Goal: Task Accomplishment & Management: Manage account settings

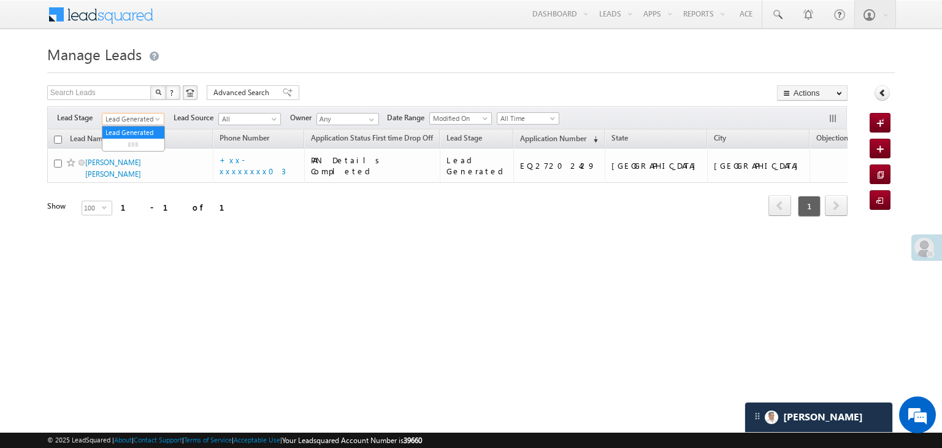
click at [154, 121] on span at bounding box center [159, 121] width 10 height 10
click at [134, 132] on link "All" at bounding box center [133, 132] width 62 height 11
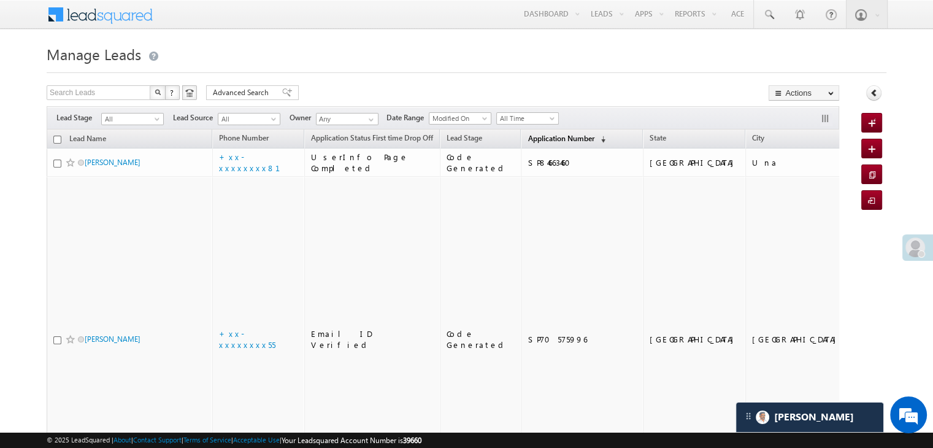
click at [540, 140] on span "Application Number" at bounding box center [560, 138] width 66 height 9
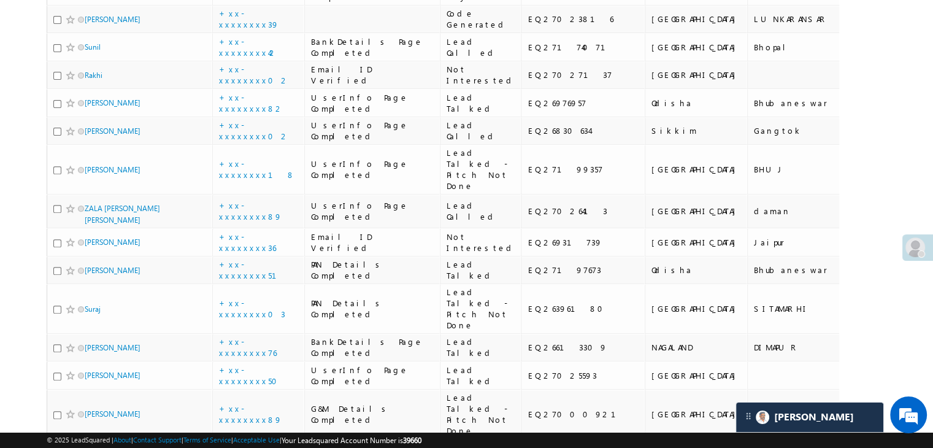
scroll to position [429, 0]
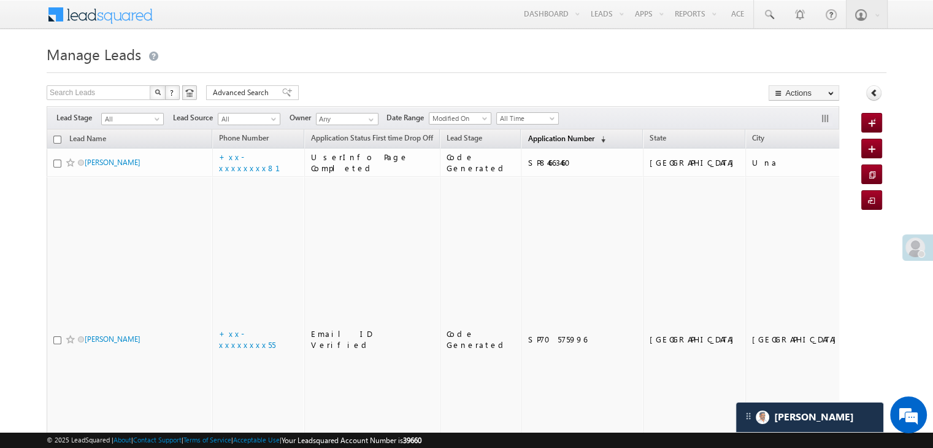
click at [527, 139] on span "Application Number" at bounding box center [560, 138] width 66 height 9
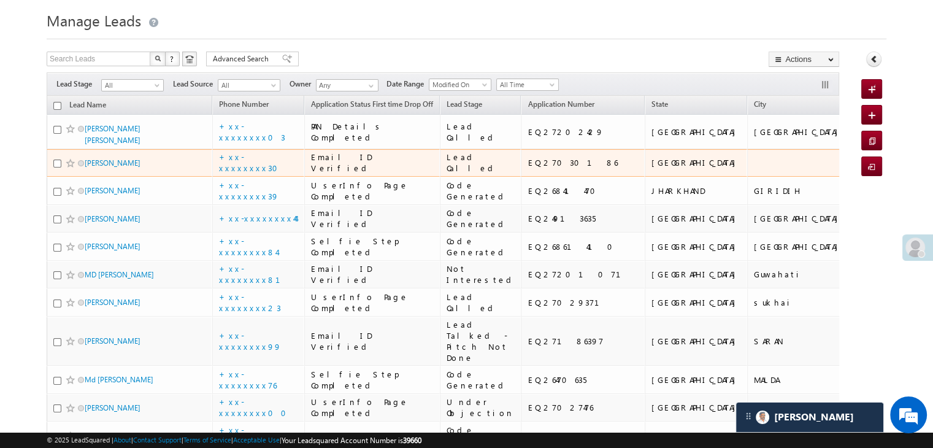
scroll to position [61, 0]
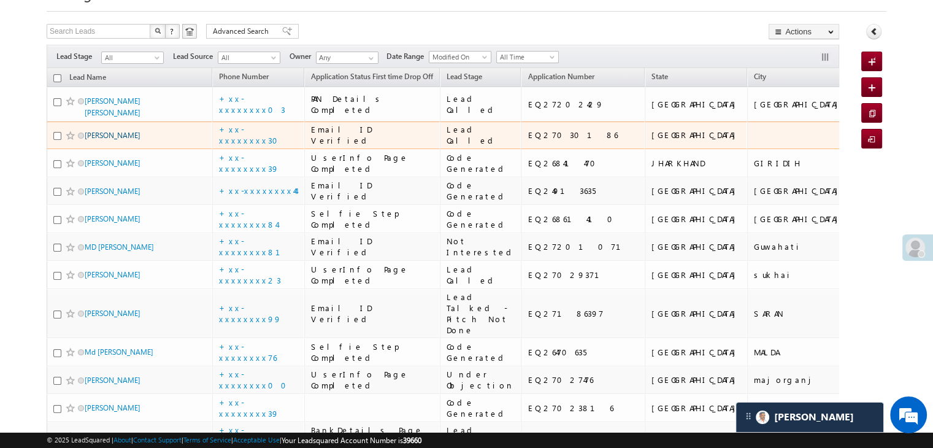
click at [117, 140] on link "RAJAT SHARMA" at bounding box center [113, 135] width 56 height 9
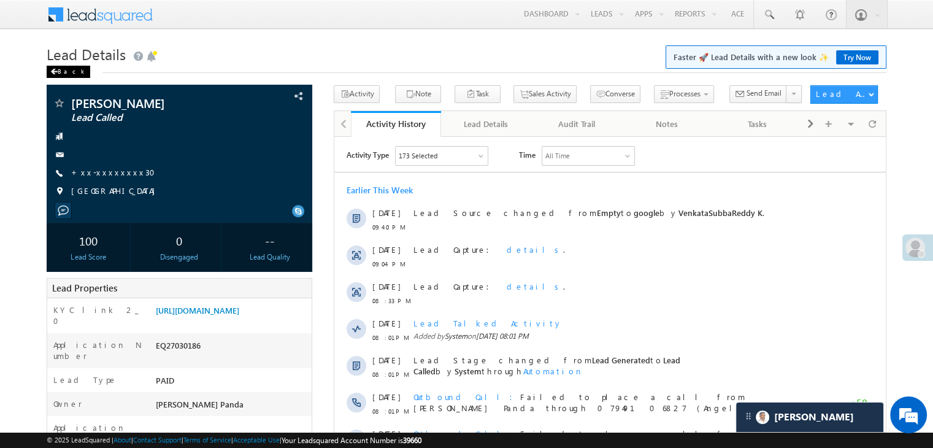
click at [63, 71] on div "Back" at bounding box center [69, 72] width 44 height 12
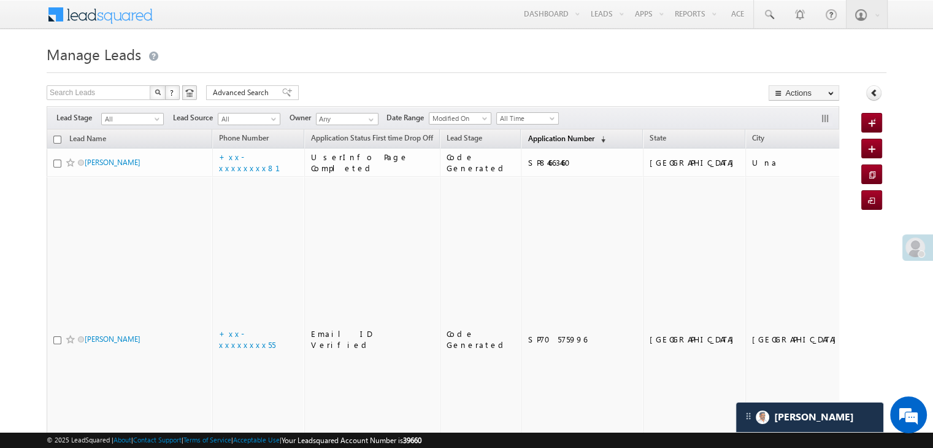
click at [537, 138] on span "Application Number" at bounding box center [560, 138] width 66 height 9
click at [527, 140] on span "Application Number" at bounding box center [560, 138] width 66 height 9
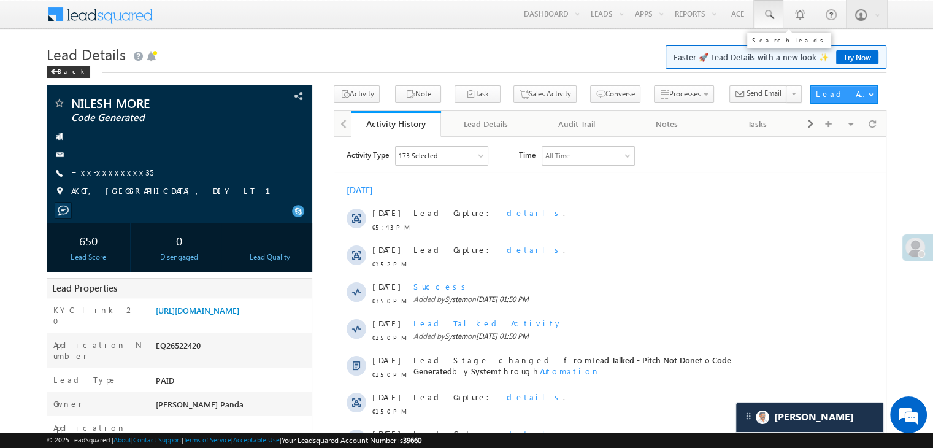
click at [766, 13] on span at bounding box center [768, 15] width 12 height 12
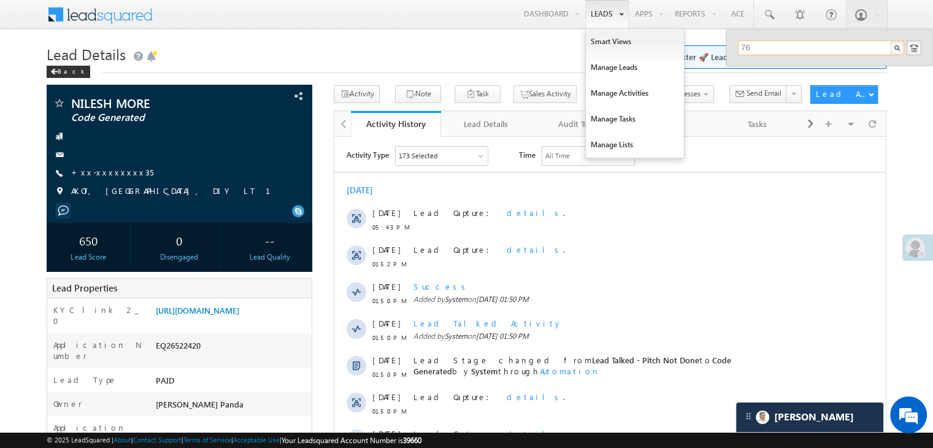
type input "7"
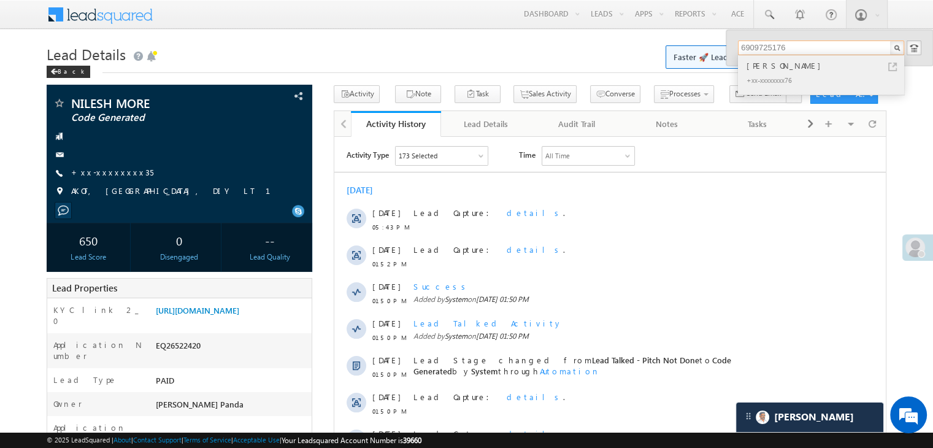
type input "6909725176"
click at [760, 69] on div "[PERSON_NAME]" at bounding box center [826, 65] width 164 height 13
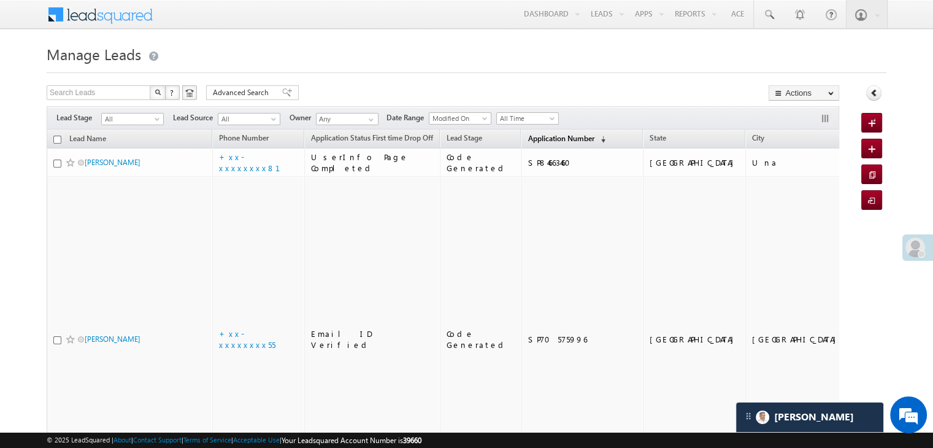
click at [527, 137] on span "Application Number" at bounding box center [560, 138] width 66 height 9
click at [527, 142] on span "Application Number" at bounding box center [560, 138] width 66 height 9
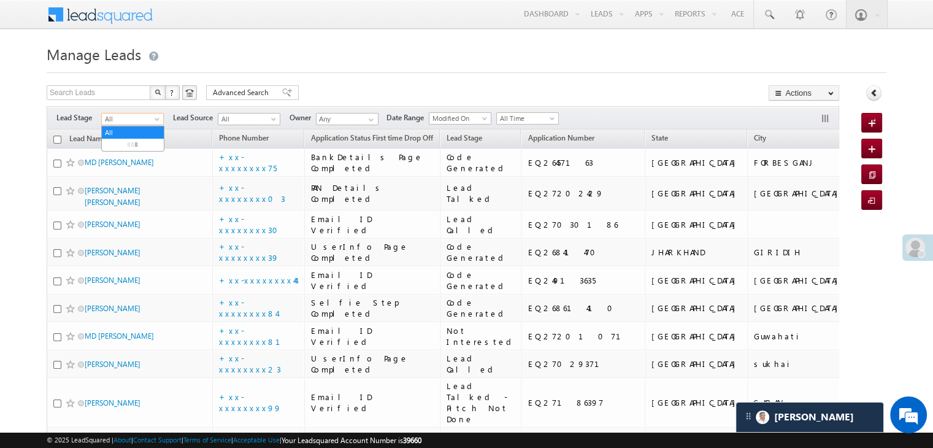
click at [159, 120] on span at bounding box center [158, 121] width 10 height 10
click at [138, 145] on link "Lead Generated" at bounding box center [133, 144] width 62 height 11
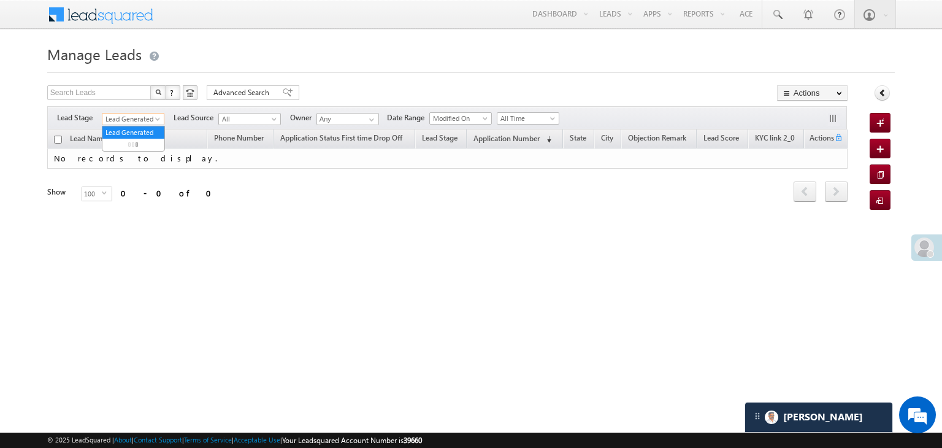
click at [157, 120] on span at bounding box center [159, 121] width 10 height 10
click at [135, 135] on link "All" at bounding box center [133, 132] width 62 height 11
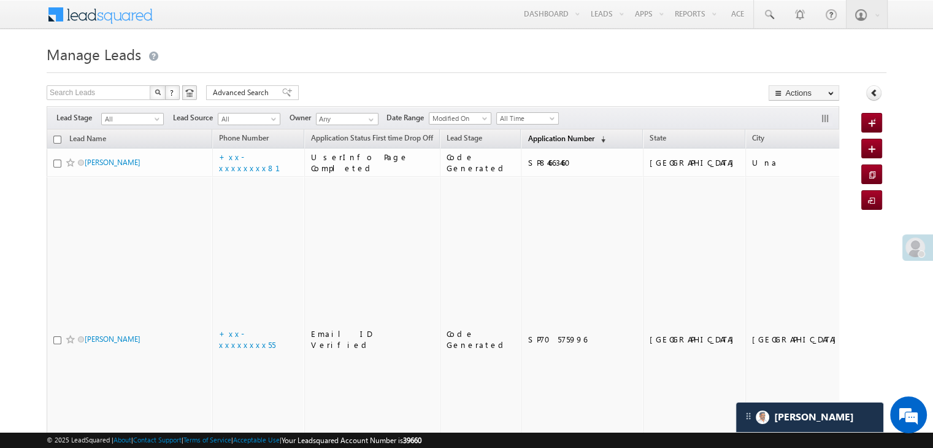
click at [536, 137] on span "Application Number" at bounding box center [560, 138] width 66 height 9
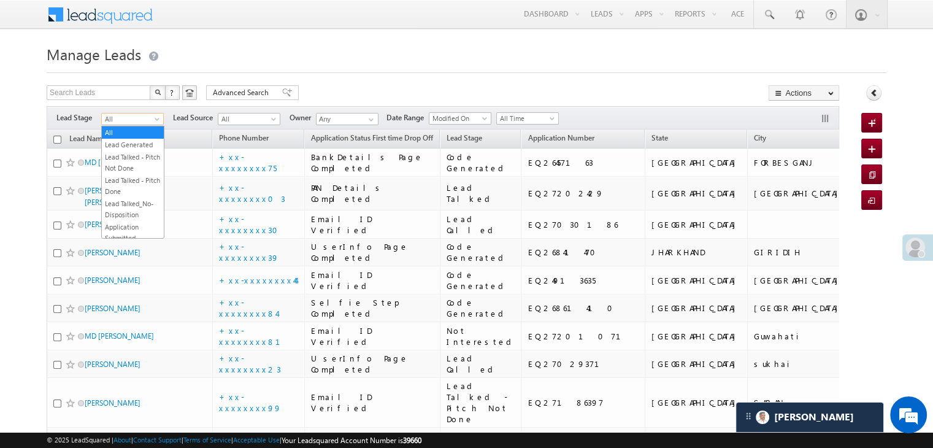
click at [150, 118] on span "All" at bounding box center [131, 118] width 58 height 11
click at [131, 143] on link "Lead Generated" at bounding box center [133, 144] width 62 height 11
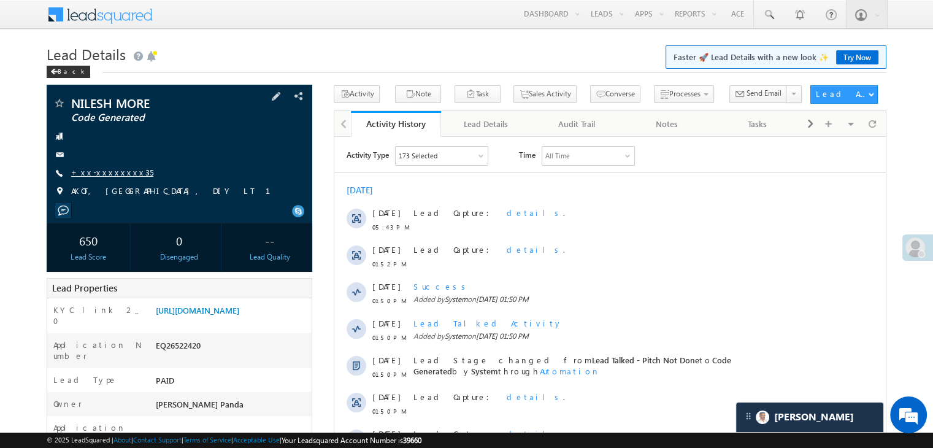
click at [99, 174] on link "+xx-xxxxxxxx35" at bounding box center [112, 172] width 82 height 10
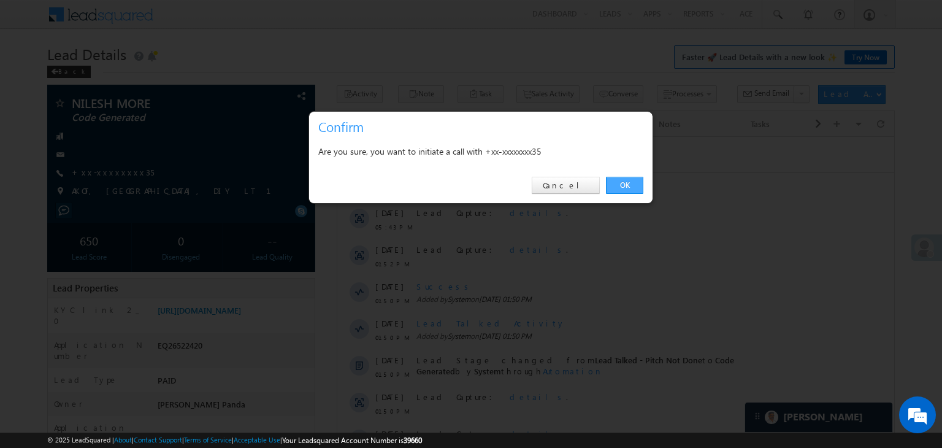
click at [622, 180] on link "OK" at bounding box center [624, 185] width 37 height 17
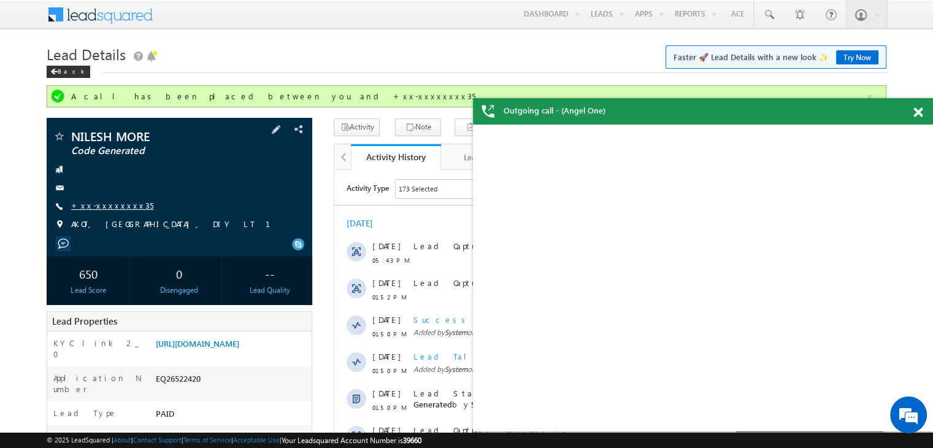
click at [101, 208] on link "+xx-xxxxxxxx35" at bounding box center [112, 205] width 82 height 10
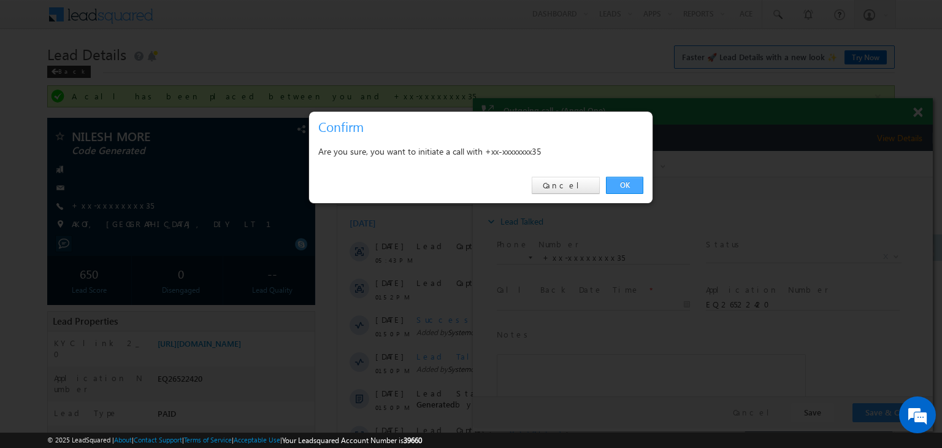
click at [622, 182] on link "OK" at bounding box center [624, 185] width 37 height 17
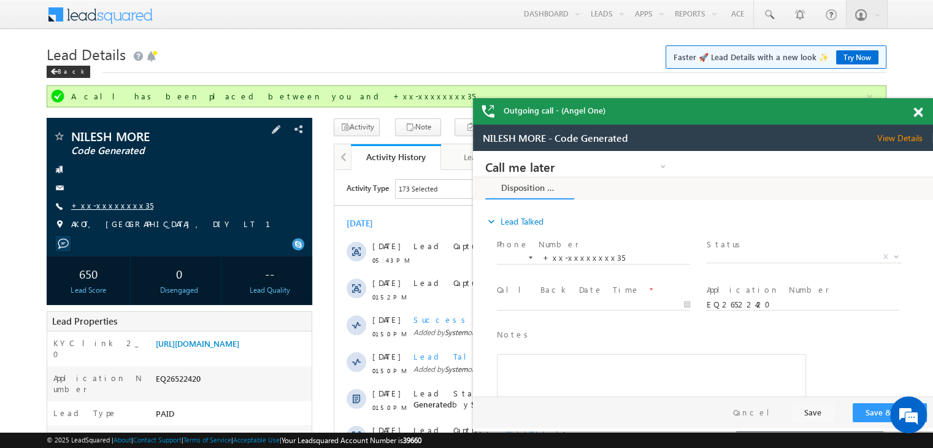
click at [104, 207] on link "+xx-xxxxxxxx35" at bounding box center [112, 205] width 82 height 10
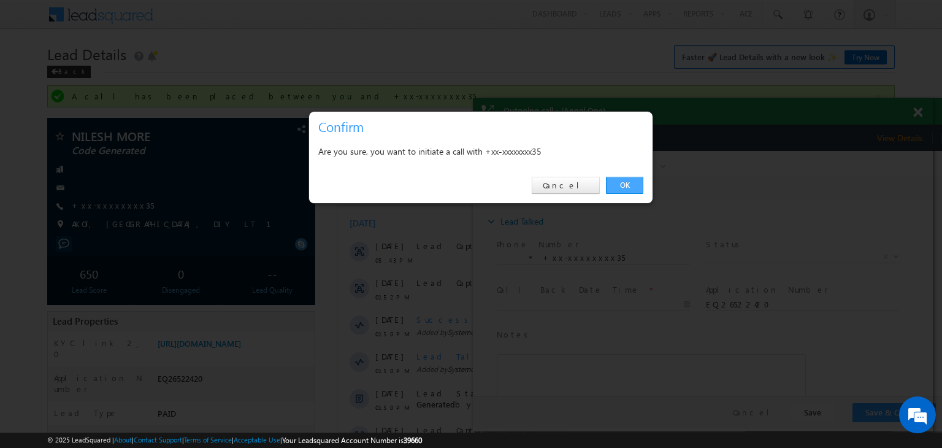
click at [631, 177] on link "OK" at bounding box center [624, 185] width 37 height 17
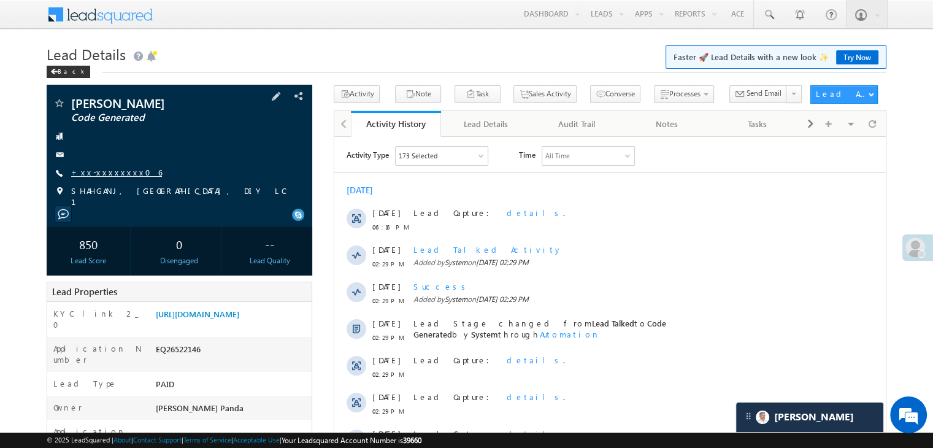
click at [103, 172] on link "+xx-xxxxxxxx06" at bounding box center [116, 172] width 91 height 10
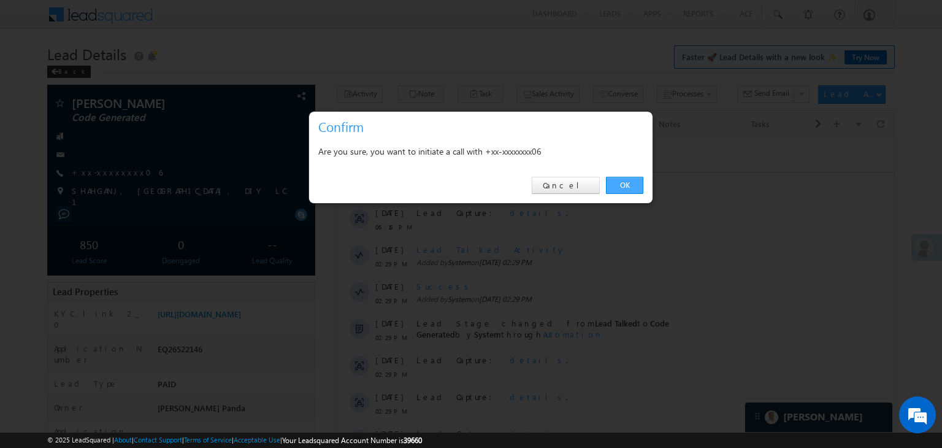
click at [623, 183] on link "OK" at bounding box center [624, 185] width 37 height 17
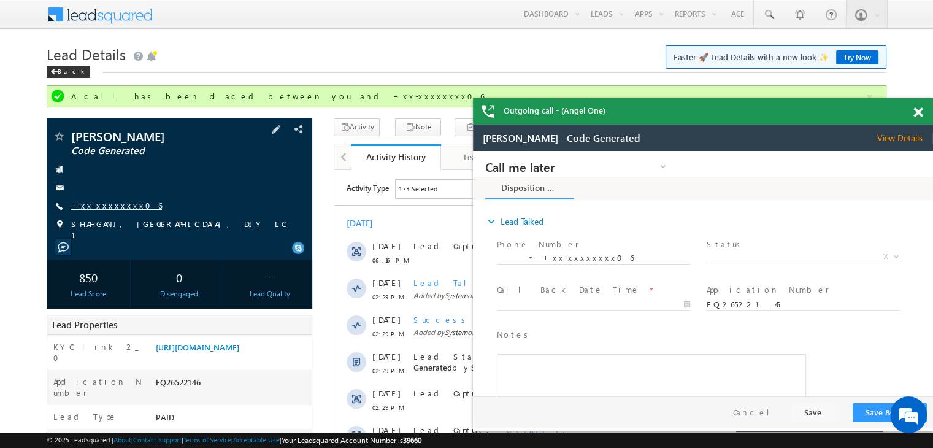
click at [106, 206] on link "+xx-xxxxxxxx06" at bounding box center [116, 205] width 91 height 10
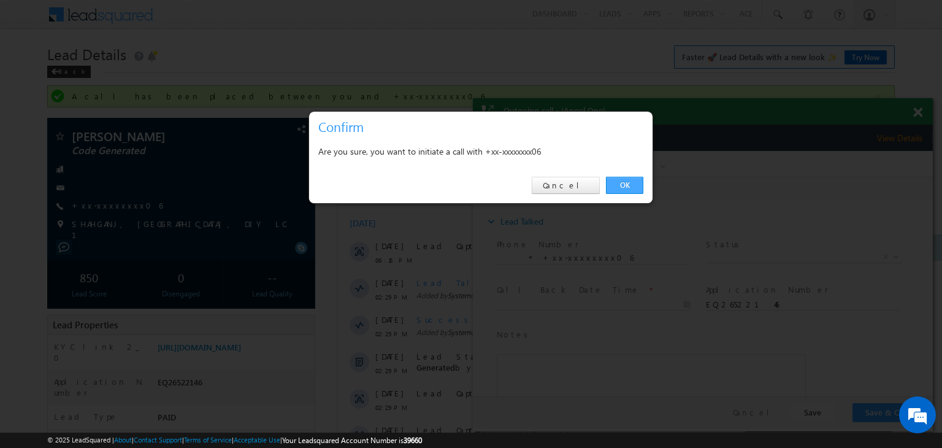
click at [625, 185] on link "OK" at bounding box center [624, 185] width 37 height 17
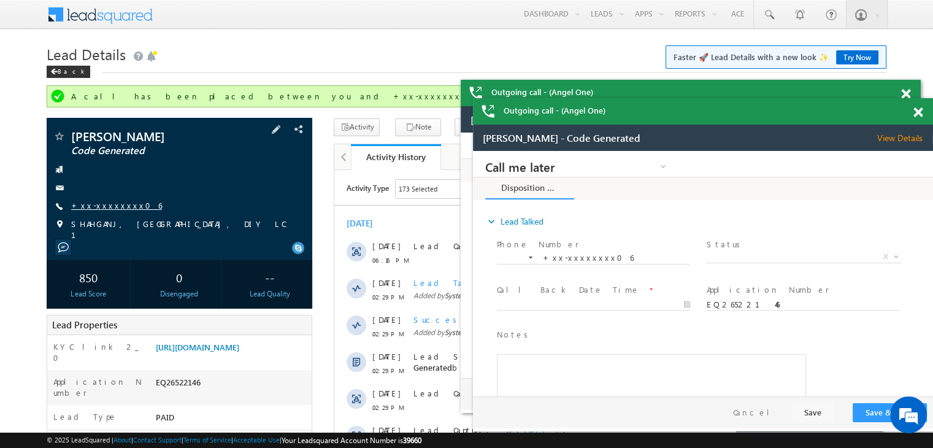
click at [97, 207] on link "+xx-xxxxxxxx06" at bounding box center [116, 205] width 91 height 10
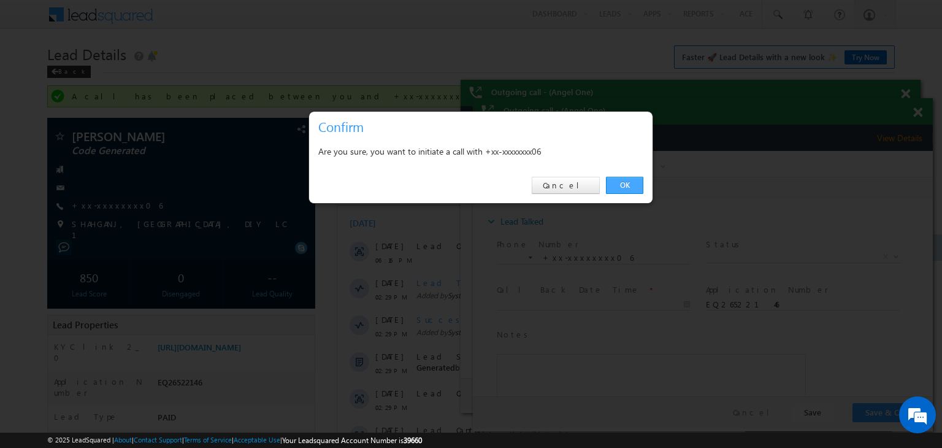
click at [624, 185] on link "OK" at bounding box center [624, 185] width 37 height 17
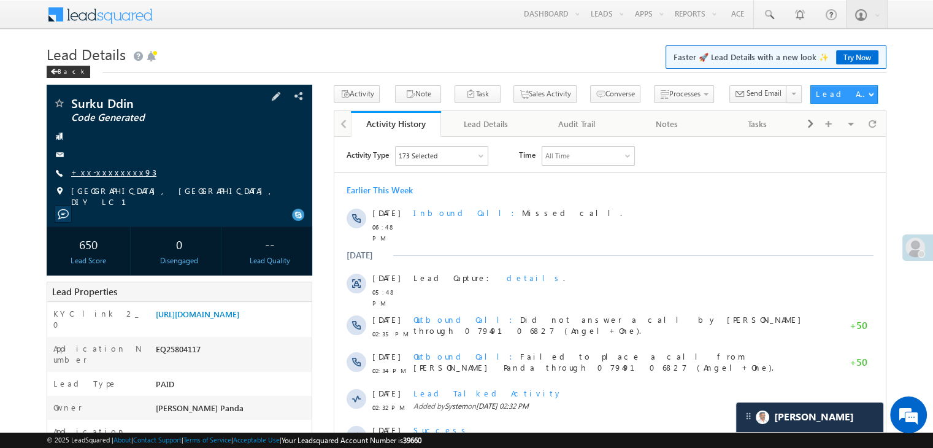
click at [100, 172] on link "+xx-xxxxxxxx93" at bounding box center [113, 172] width 85 height 10
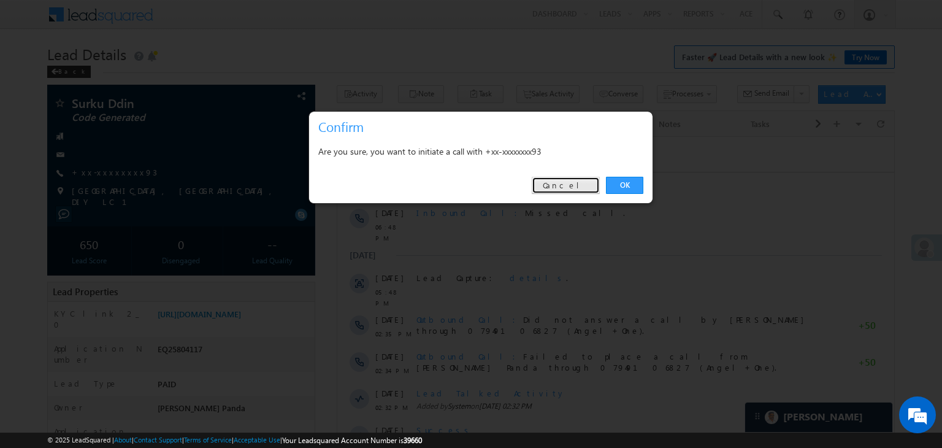
click at [571, 185] on link "Cancel" at bounding box center [566, 185] width 68 height 17
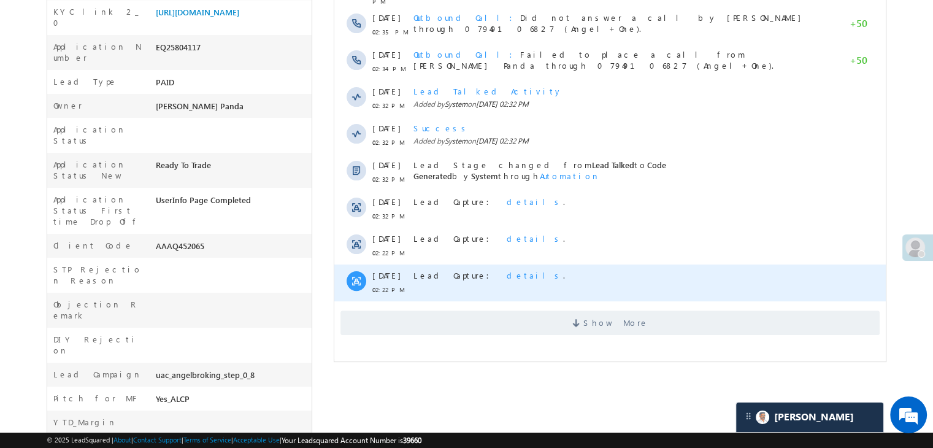
scroll to position [368, 0]
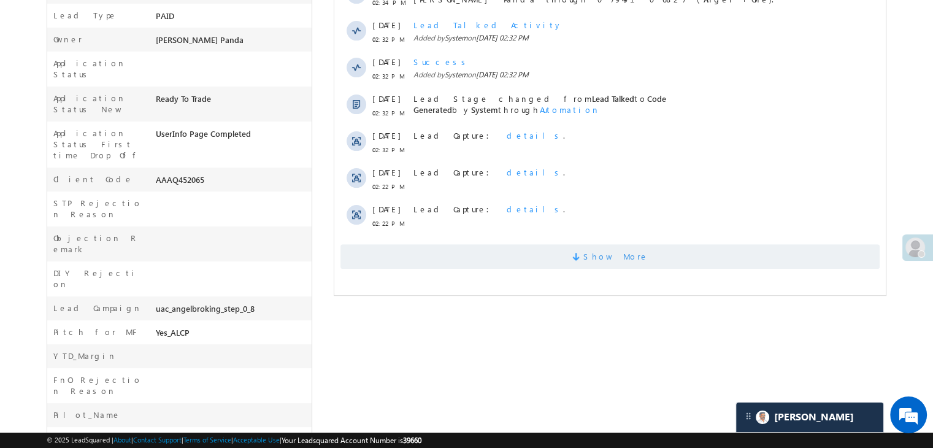
click at [604, 244] on span "Show More" at bounding box center [615, 256] width 65 height 25
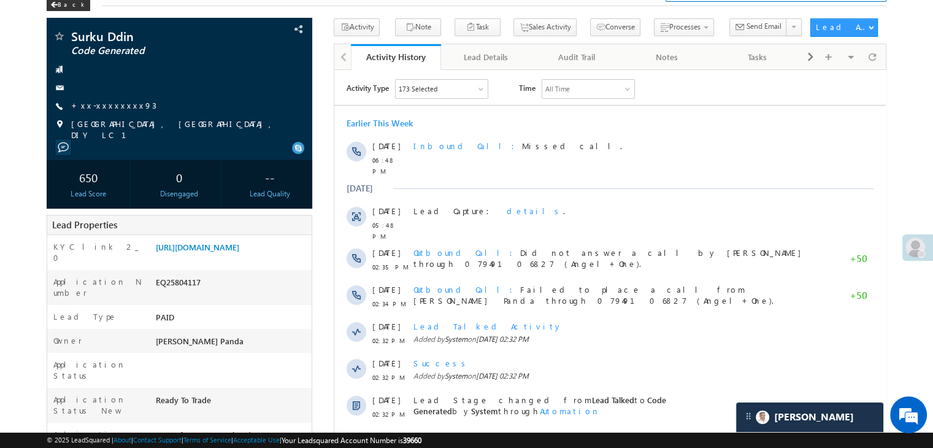
scroll to position [61, 0]
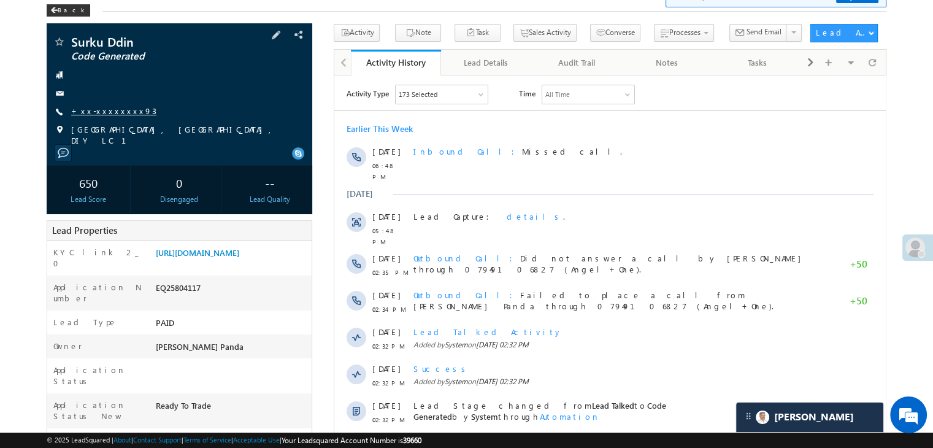
click at [101, 113] on link "+xx-xxxxxxxx93" at bounding box center [113, 110] width 85 height 10
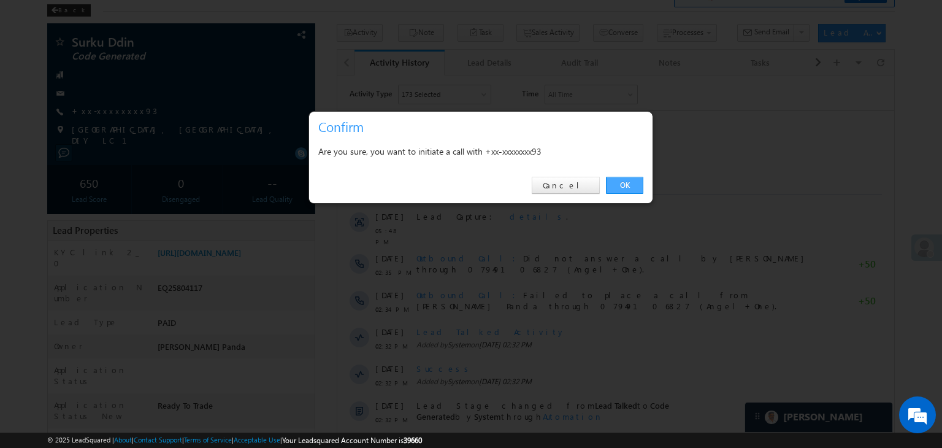
click at [627, 190] on link "OK" at bounding box center [624, 185] width 37 height 17
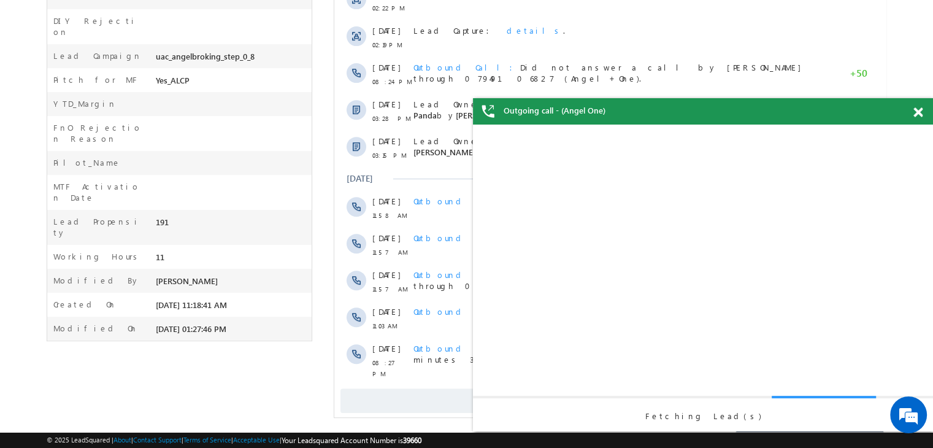
scroll to position [0, 0]
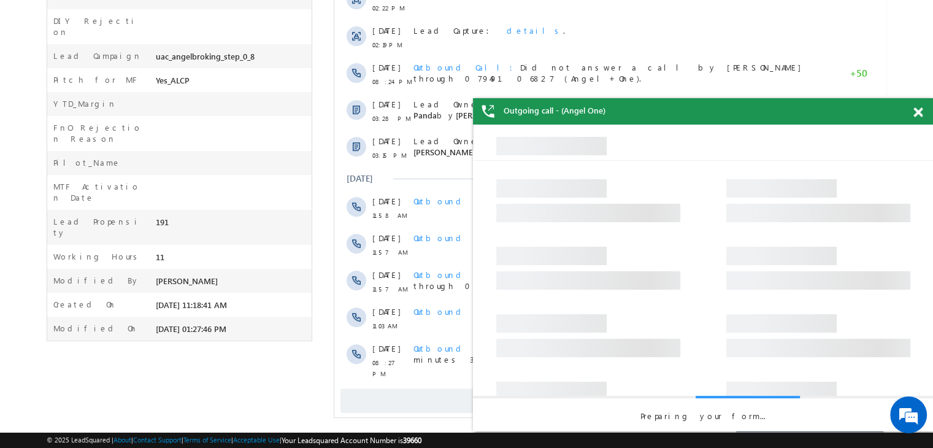
click at [918, 109] on span at bounding box center [917, 112] width 9 height 10
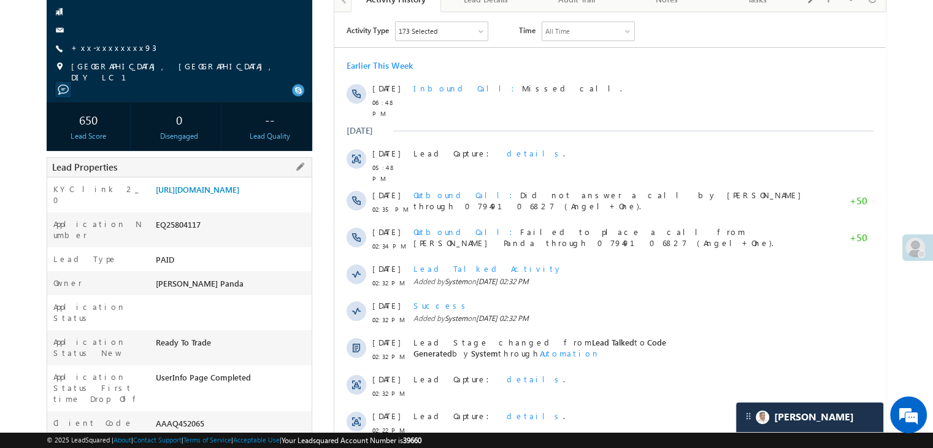
scroll to position [101, 0]
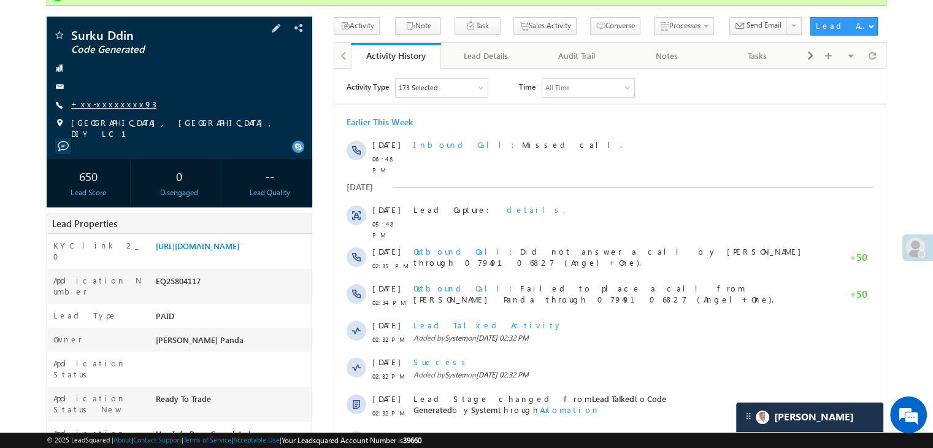
click at [106, 104] on link "+xx-xxxxxxxx93" at bounding box center [113, 104] width 85 height 10
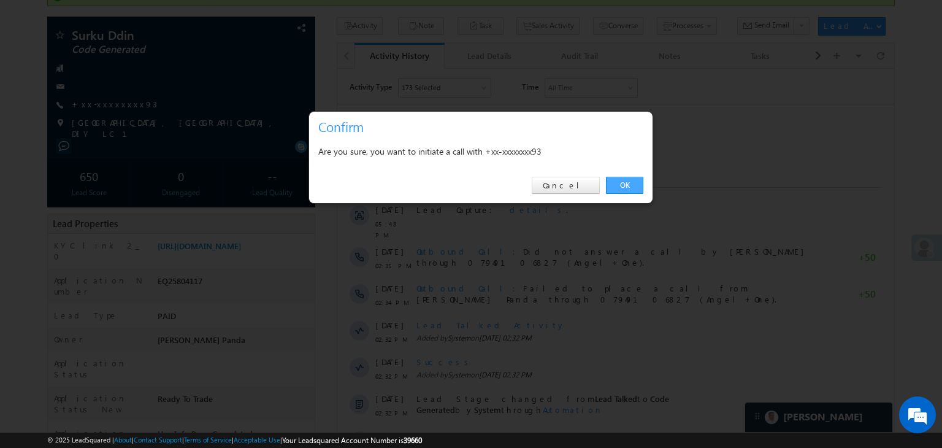
click at [622, 183] on link "OK" at bounding box center [624, 185] width 37 height 17
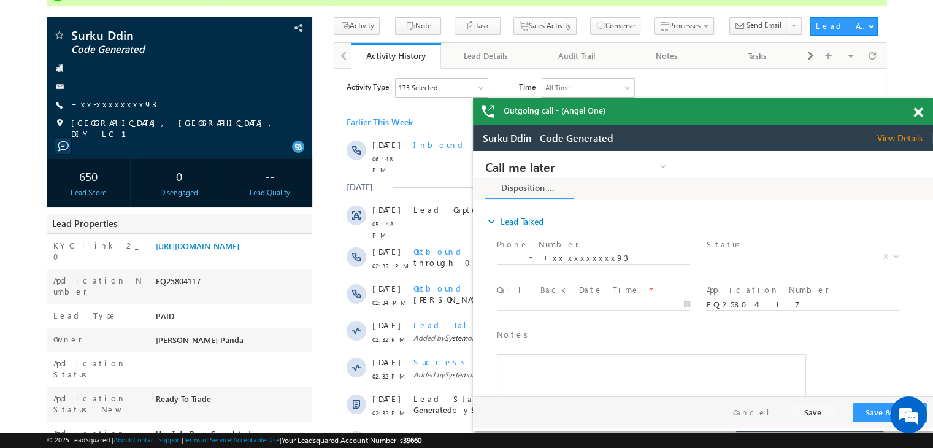
scroll to position [0, 0]
click at [917, 109] on span at bounding box center [917, 112] width 9 height 10
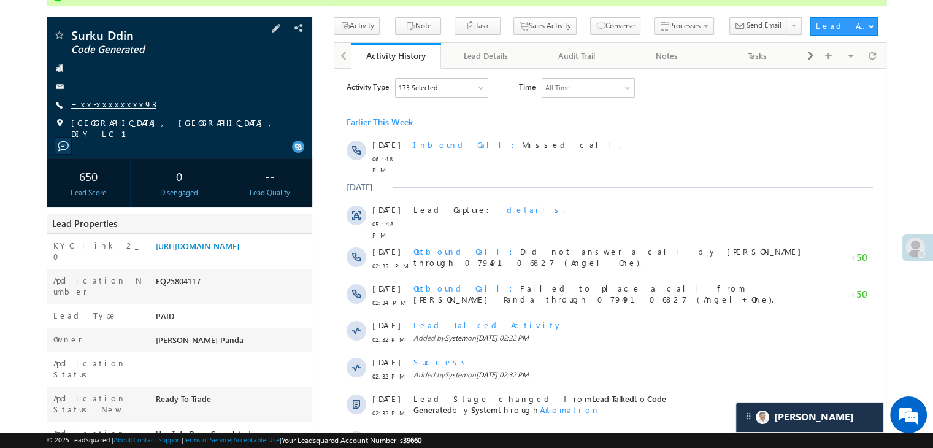
click at [99, 106] on link "+xx-xxxxxxxx93" at bounding box center [113, 104] width 85 height 10
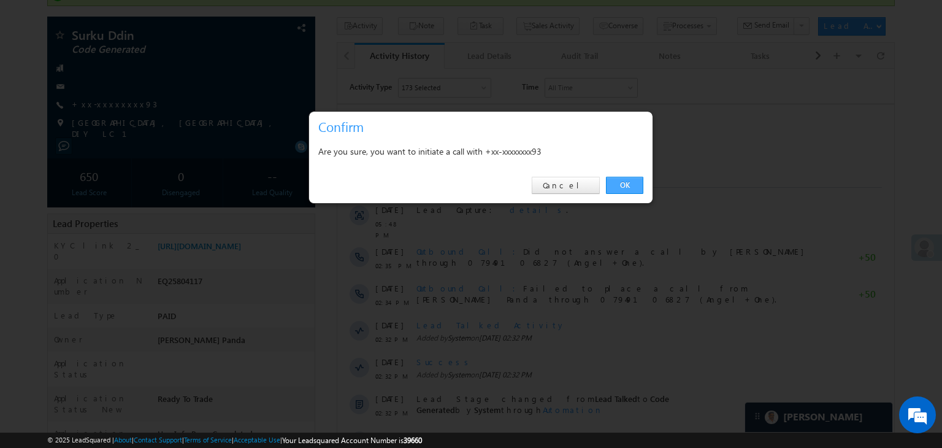
click at [626, 182] on link "OK" at bounding box center [624, 185] width 37 height 17
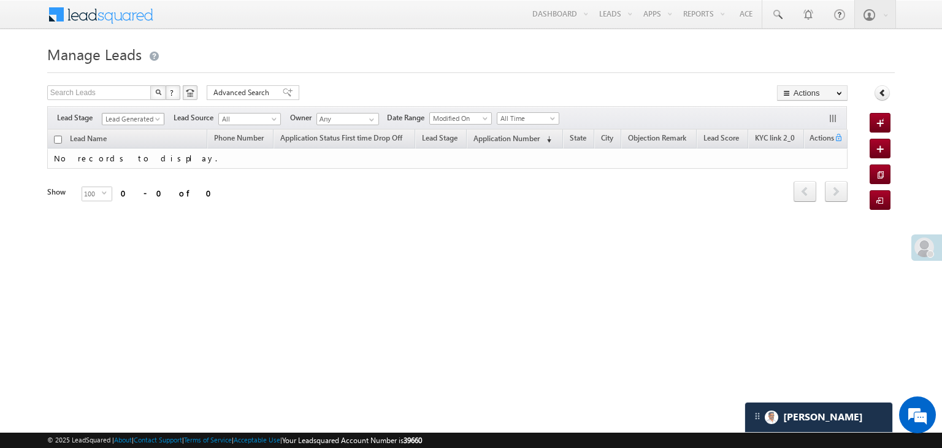
click at [147, 123] on span "Lead Generated" at bounding box center [131, 118] width 58 height 11
click at [134, 131] on link "All" at bounding box center [133, 132] width 62 height 11
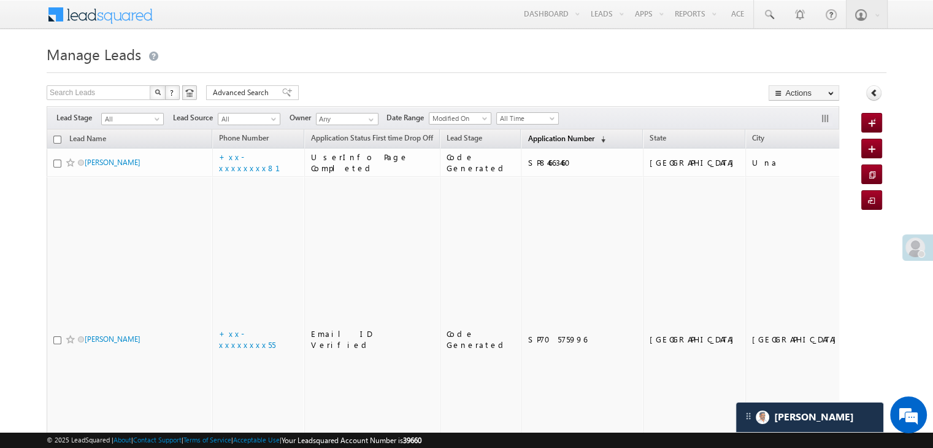
click at [527, 136] on span "Application Number" at bounding box center [560, 138] width 66 height 9
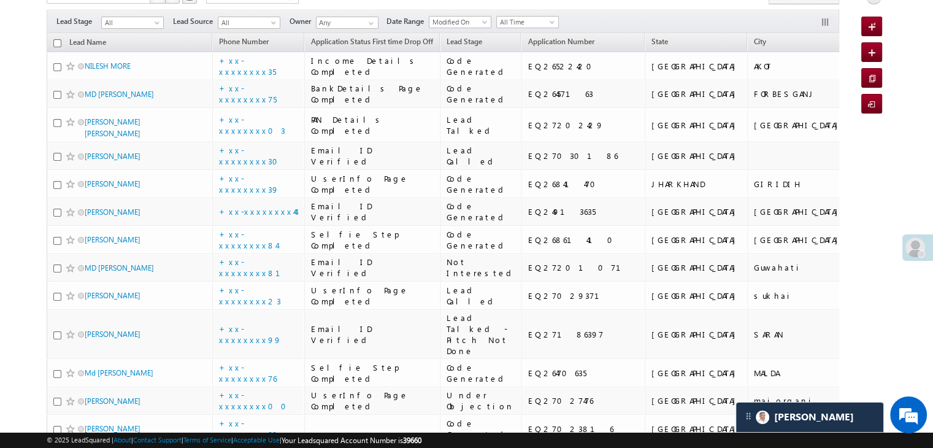
scroll to position [123, 0]
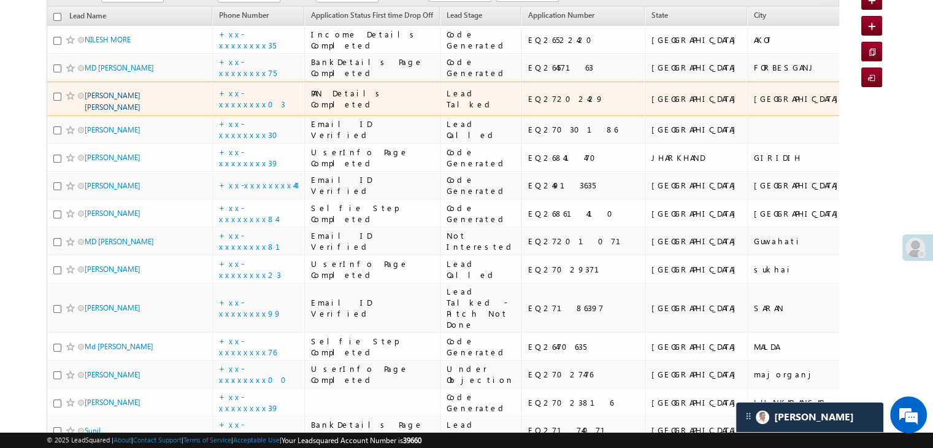
click at [120, 112] on link "[PERSON_NAME] [PERSON_NAME]" at bounding box center [113, 101] width 56 height 21
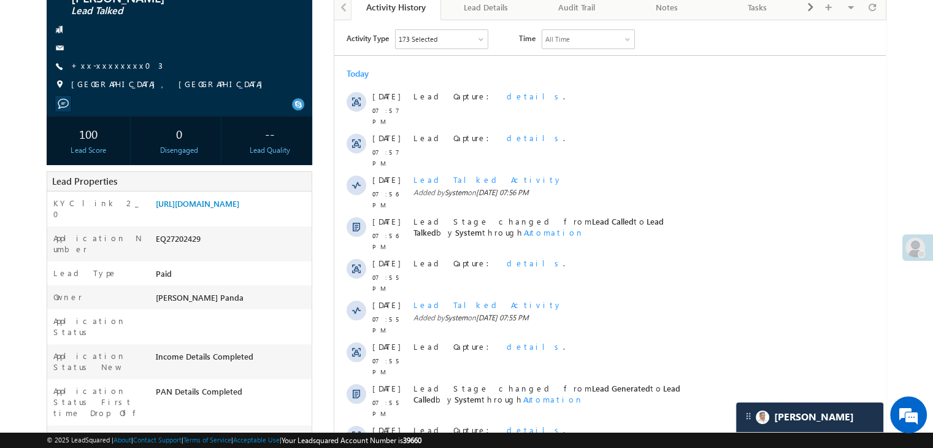
scroll to position [123, 0]
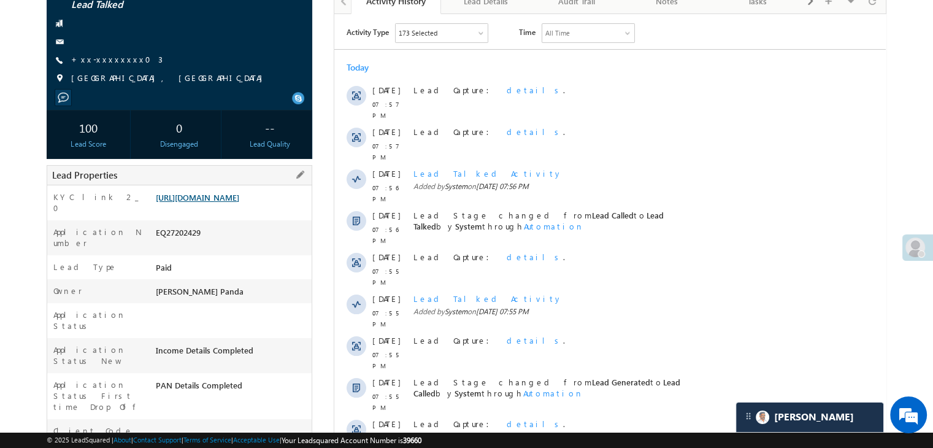
click at [223, 193] on link "[URL][DOMAIN_NAME]" at bounding box center [197, 197] width 83 height 10
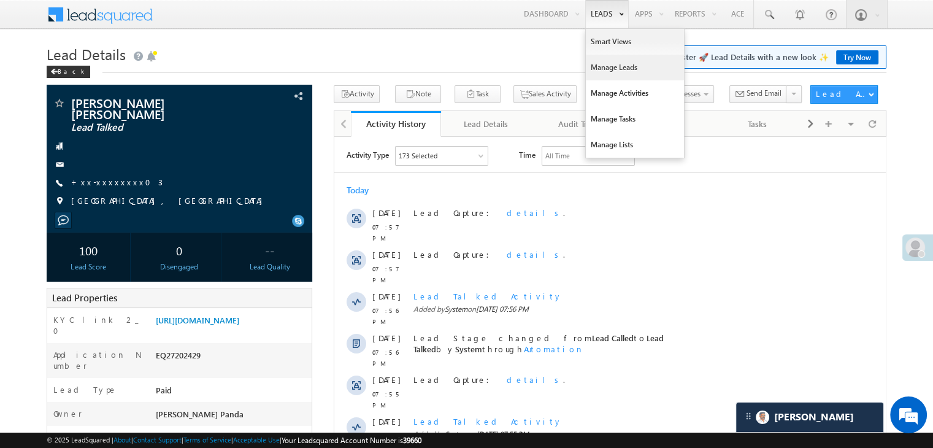
click at [600, 69] on link "Manage Leads" at bounding box center [635, 68] width 98 height 26
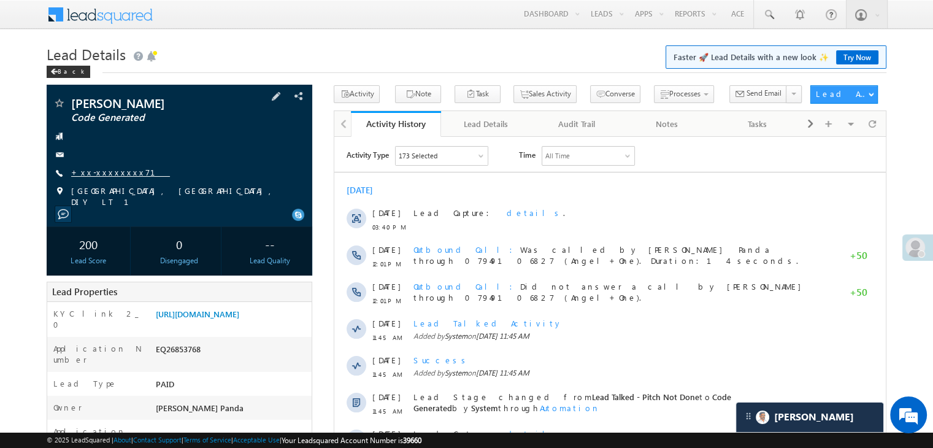
click at [96, 175] on link "+xx-xxxxxxxx71" at bounding box center [120, 172] width 99 height 10
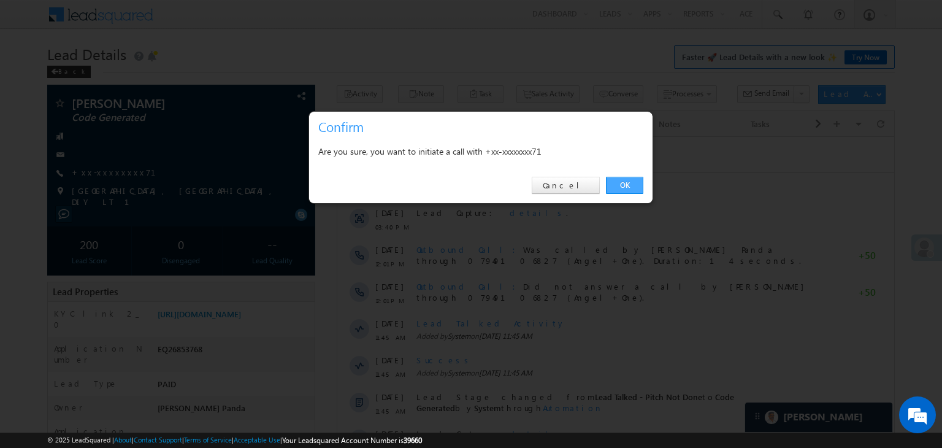
click at [621, 181] on link "OK" at bounding box center [624, 185] width 37 height 17
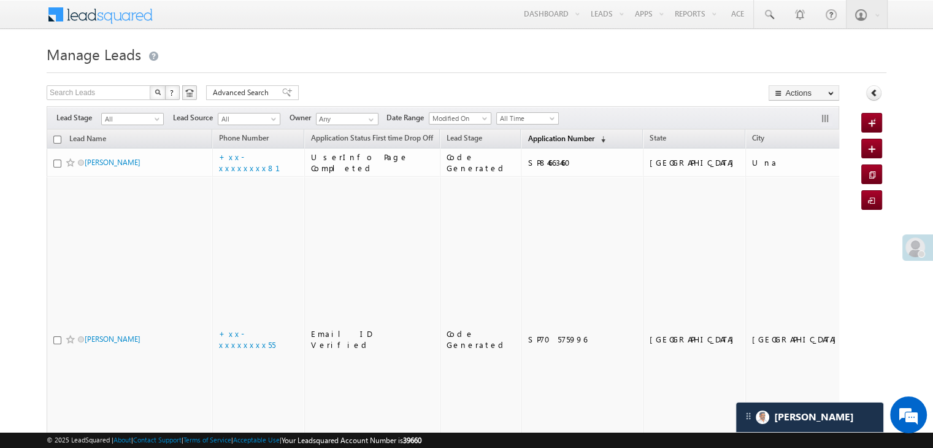
click at [525, 132] on link "Application Number (sorted descending)" at bounding box center [566, 139] width 90 height 16
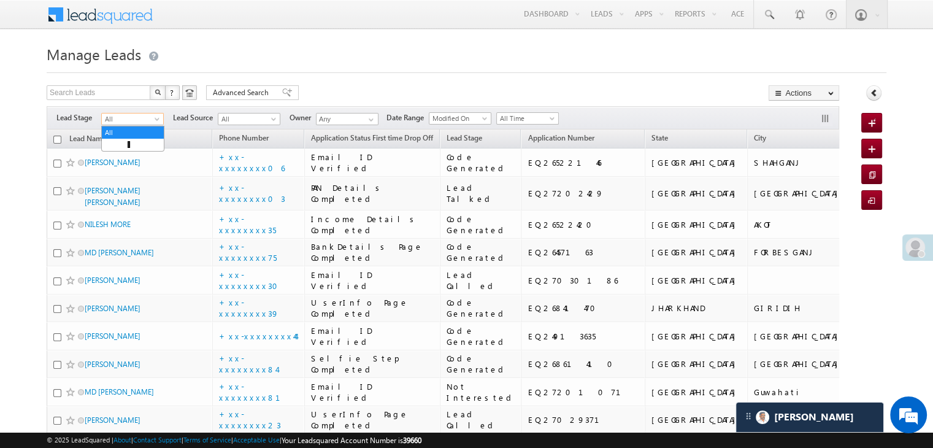
click at [153, 124] on span at bounding box center [158, 121] width 10 height 10
click at [144, 145] on link "Lead Generated" at bounding box center [133, 144] width 62 height 11
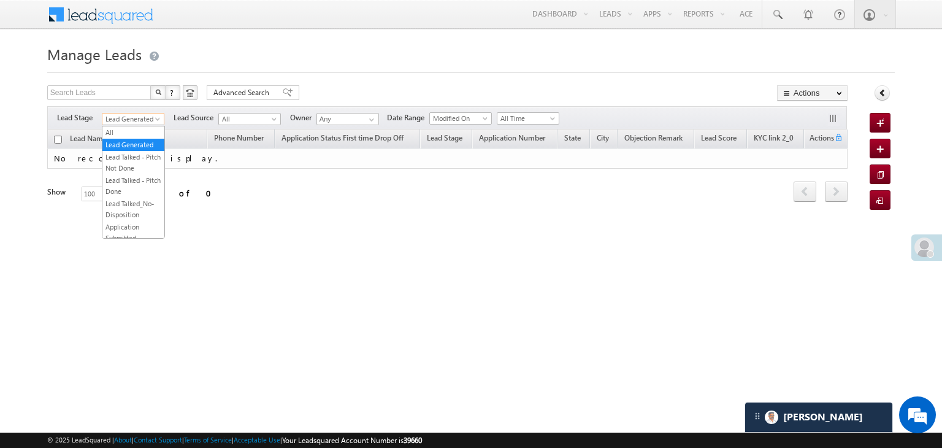
click at [149, 115] on span "Lead Generated" at bounding box center [131, 118] width 58 height 11
click at [139, 127] on link "All" at bounding box center [133, 132] width 62 height 11
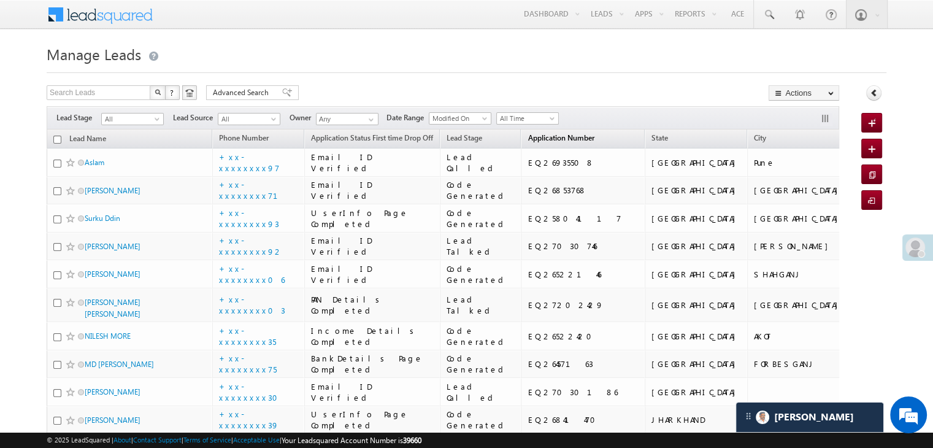
click at [527, 135] on span "Application Number" at bounding box center [560, 137] width 66 height 9
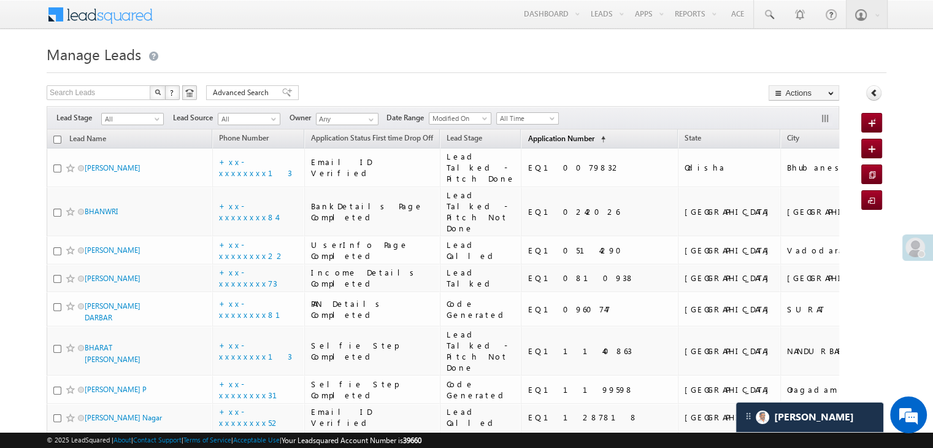
click at [527, 134] on span "Application Number" at bounding box center [560, 138] width 66 height 9
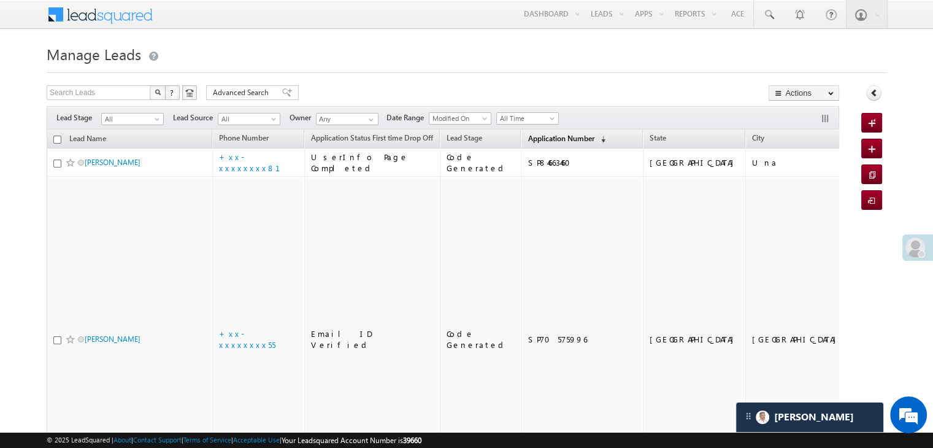
click at [527, 134] on span "Application Number" at bounding box center [560, 138] width 66 height 9
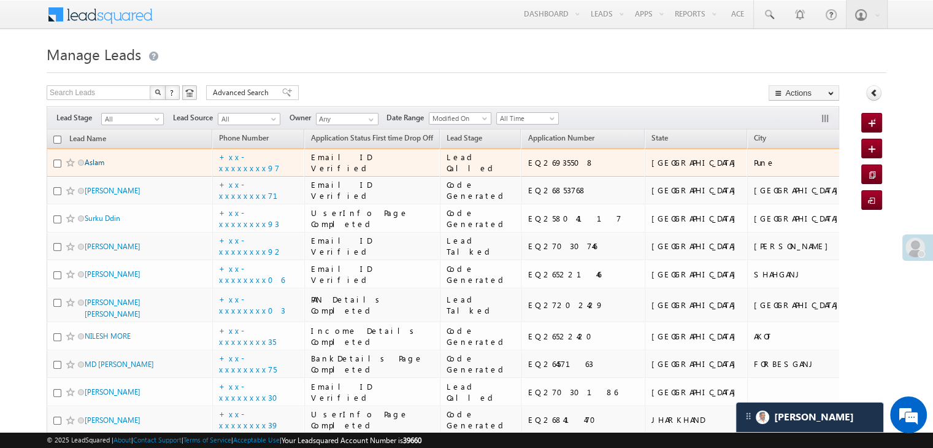
click at [95, 167] on link "Aslam" at bounding box center [95, 162] width 20 height 9
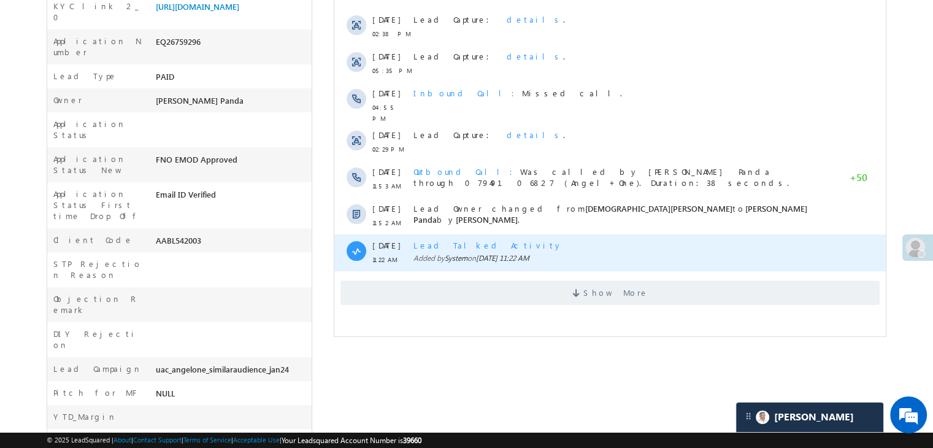
scroll to position [307, 0]
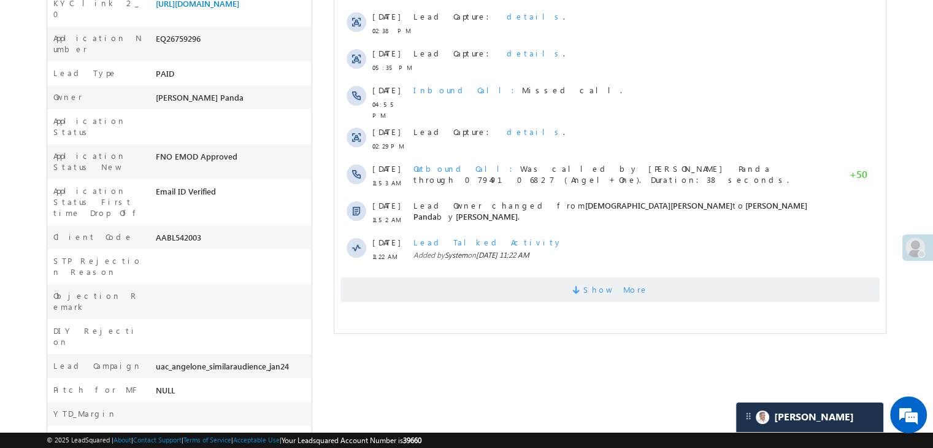
click at [604, 288] on span "Show More" at bounding box center [615, 289] width 65 height 25
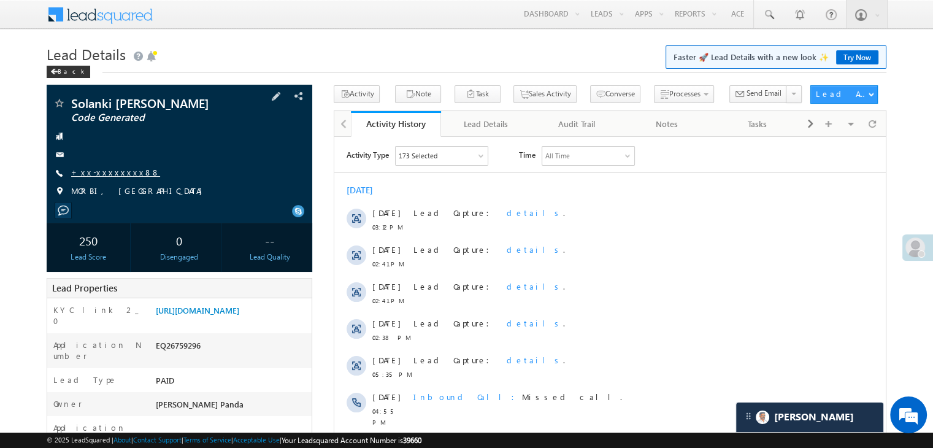
scroll to position [0, 0]
click at [110, 171] on link "+xx-xxxxxxxx88" at bounding box center [115, 172] width 89 height 10
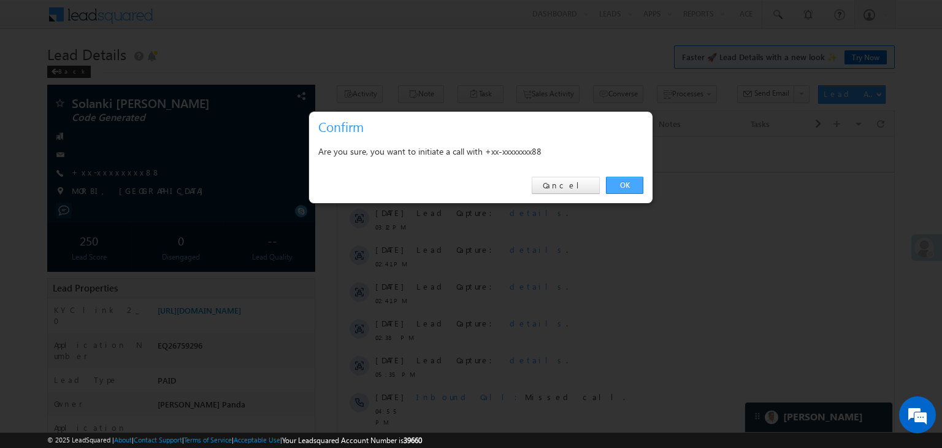
click at [625, 183] on link "OK" at bounding box center [624, 185] width 37 height 17
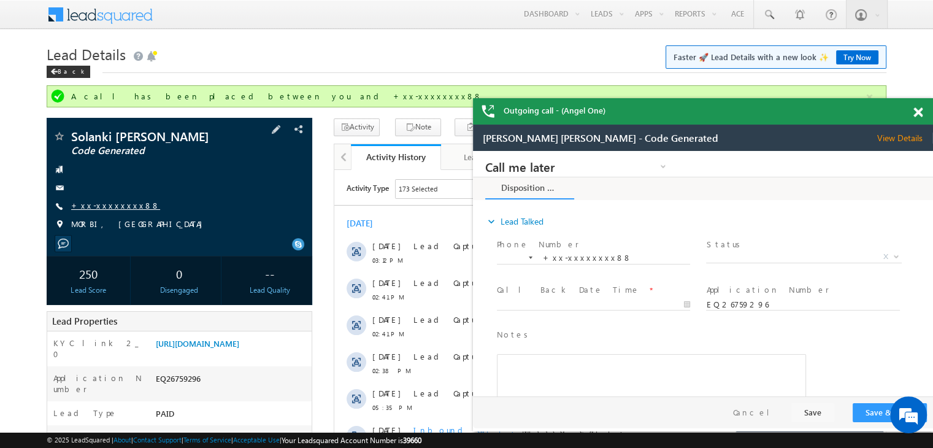
click at [108, 205] on link "+xx-xxxxxxxx88" at bounding box center [115, 205] width 89 height 10
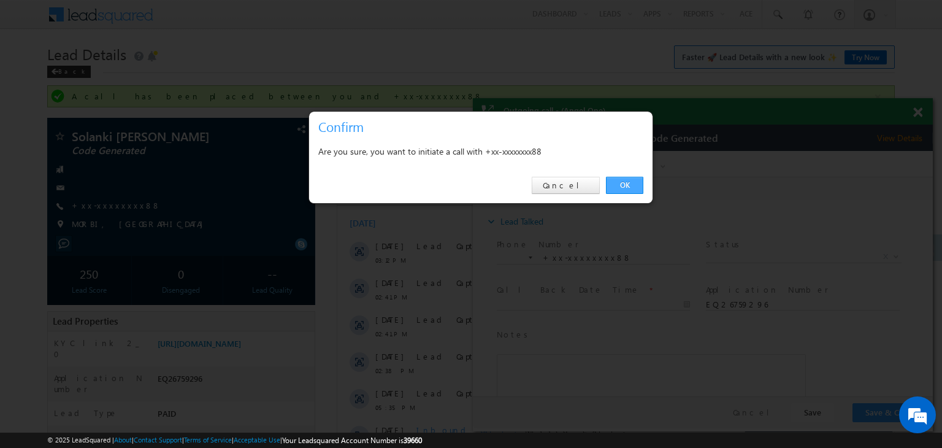
drag, startPoint x: 633, startPoint y: 185, endPoint x: 116, endPoint y: 34, distance: 539.0
click at [633, 185] on link "OK" at bounding box center [624, 185] width 37 height 17
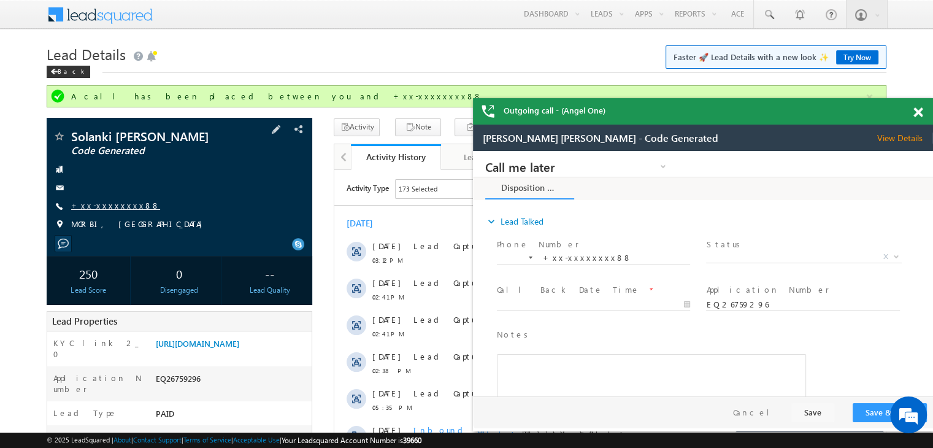
click at [113, 204] on link "+xx-xxxxxxxx88" at bounding box center [115, 205] width 89 height 10
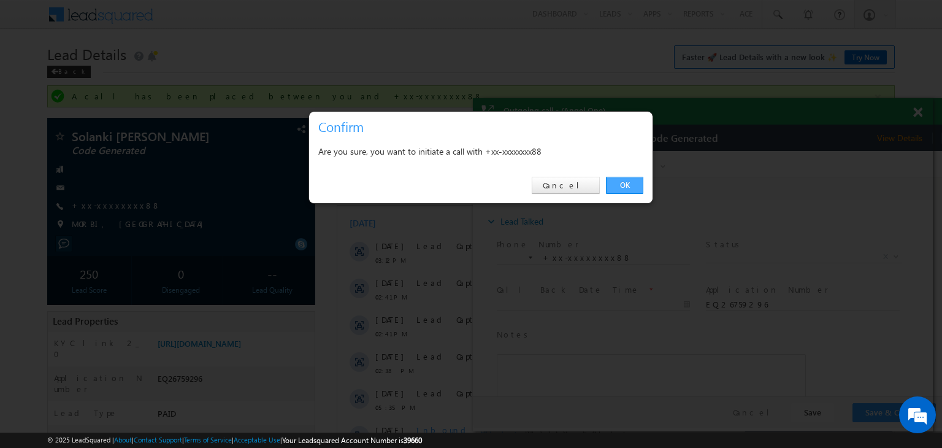
drag, startPoint x: 630, startPoint y: 180, endPoint x: 155, endPoint y: 29, distance: 498.5
click at [630, 180] on link "OK" at bounding box center [624, 185] width 37 height 17
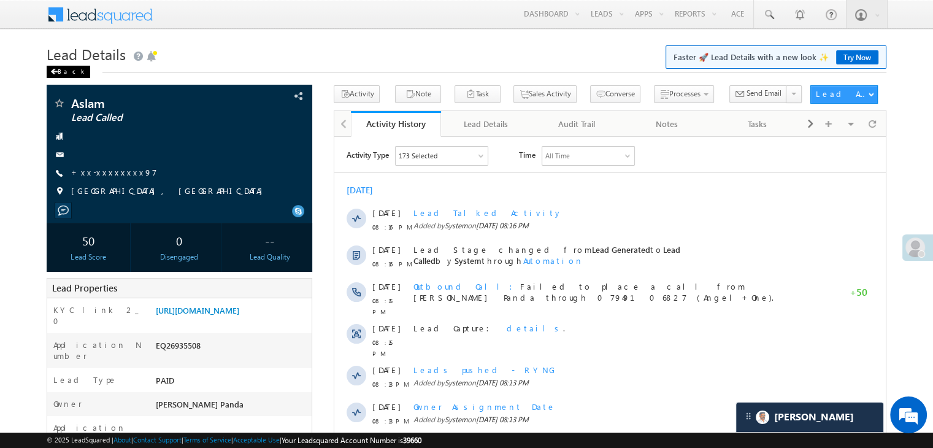
click at [59, 74] on div "Back" at bounding box center [69, 72] width 44 height 12
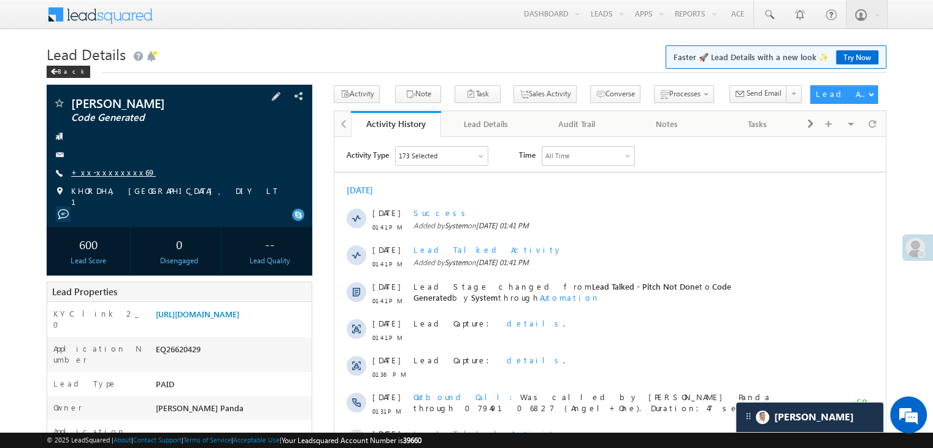
click at [105, 174] on link "+xx-xxxxxxxx69" at bounding box center [113, 172] width 85 height 10
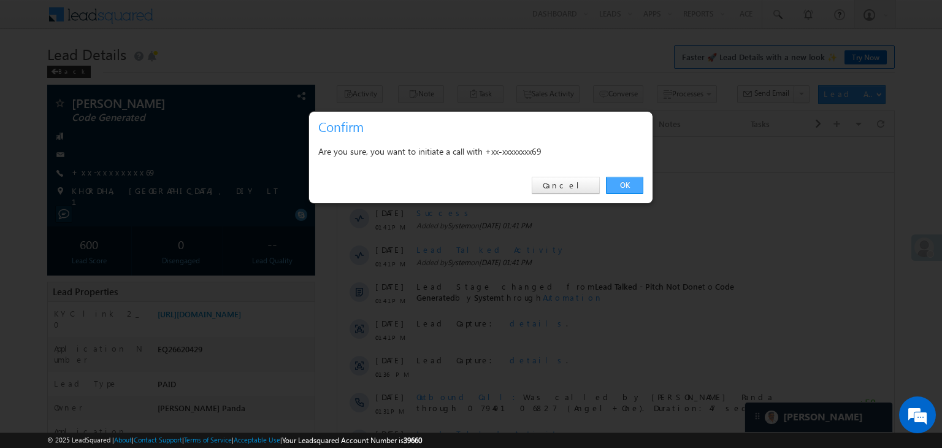
click at [623, 181] on link "OK" at bounding box center [624, 185] width 37 height 17
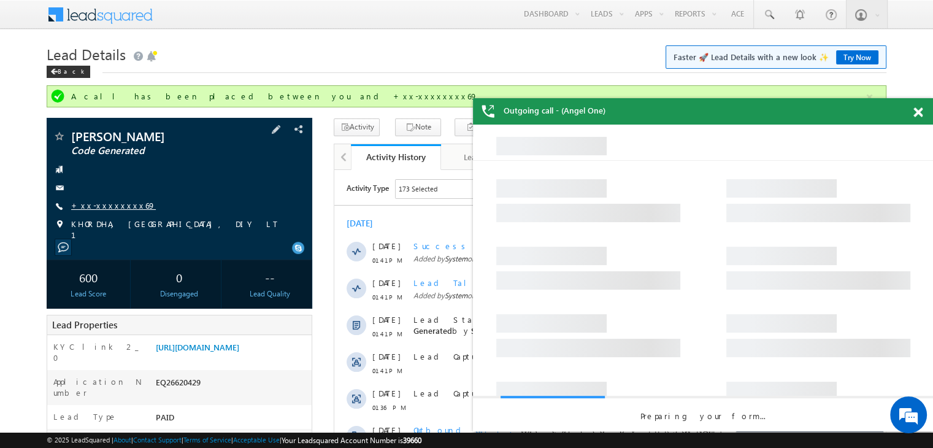
click at [112, 205] on link "+xx-xxxxxxxx69" at bounding box center [113, 205] width 85 height 10
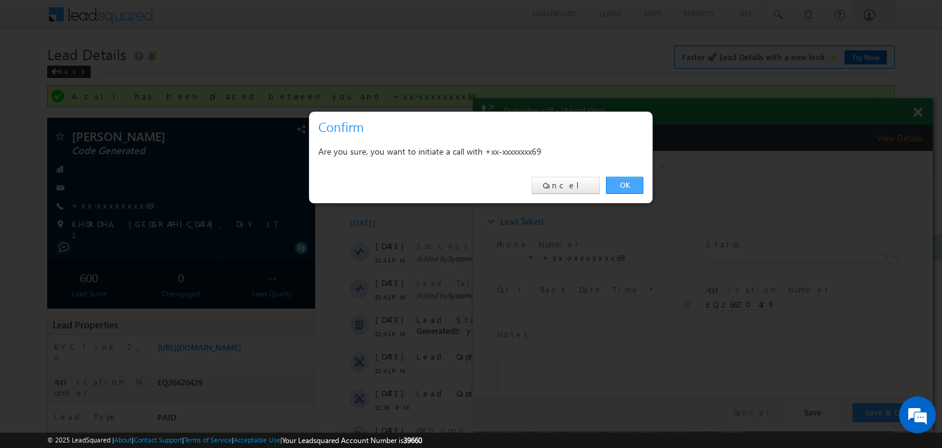
click at [630, 181] on link "OK" at bounding box center [624, 185] width 37 height 17
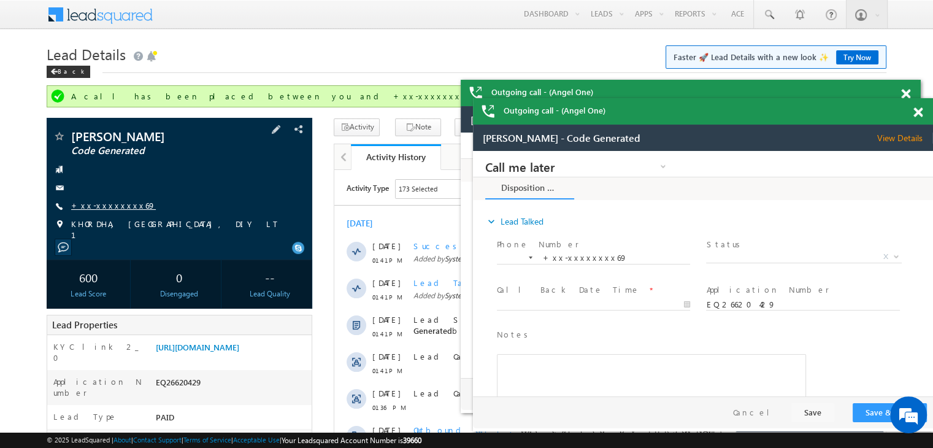
click at [104, 205] on link "+xx-xxxxxxxx69" at bounding box center [113, 205] width 85 height 10
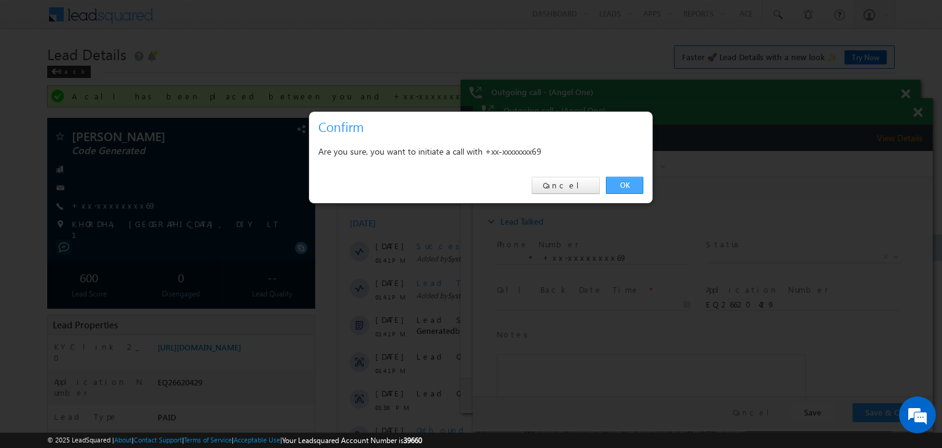
click at [620, 178] on link "OK" at bounding box center [624, 185] width 37 height 17
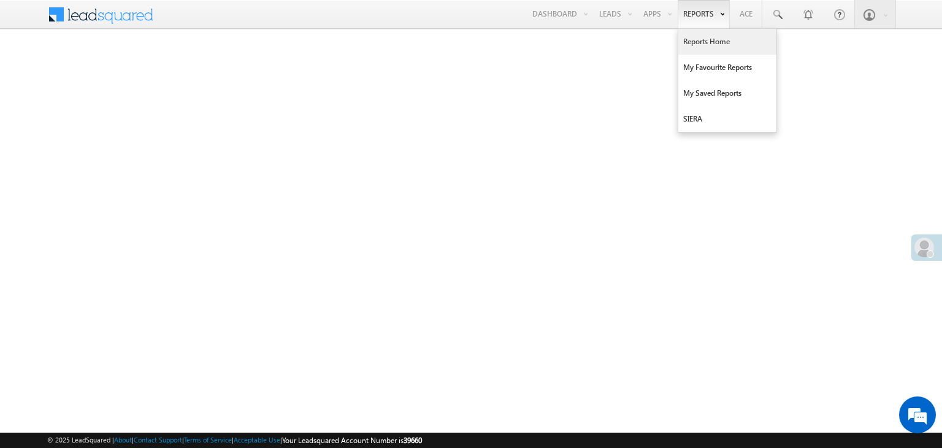
click at [708, 40] on link "Reports Home" at bounding box center [727, 42] width 98 height 26
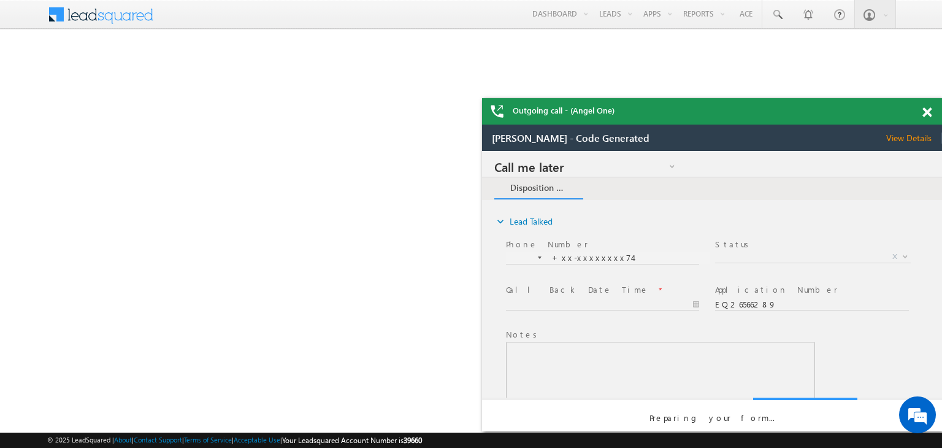
click at [927, 114] on span at bounding box center [926, 112] width 9 height 10
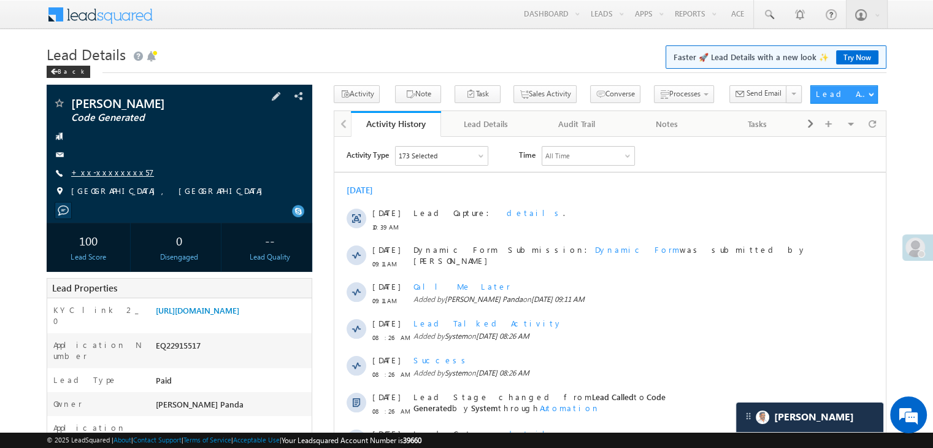
click at [120, 172] on link "+xx-xxxxxxxx57" at bounding box center [112, 172] width 83 height 10
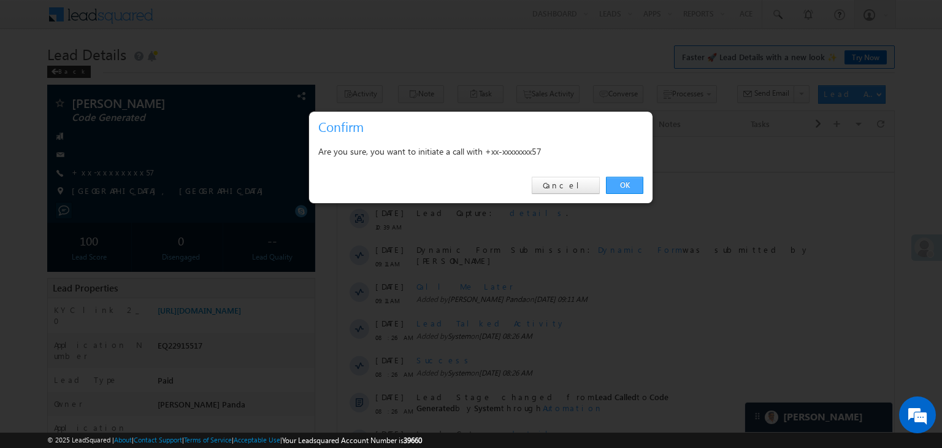
click at [628, 181] on link "OK" at bounding box center [624, 185] width 37 height 17
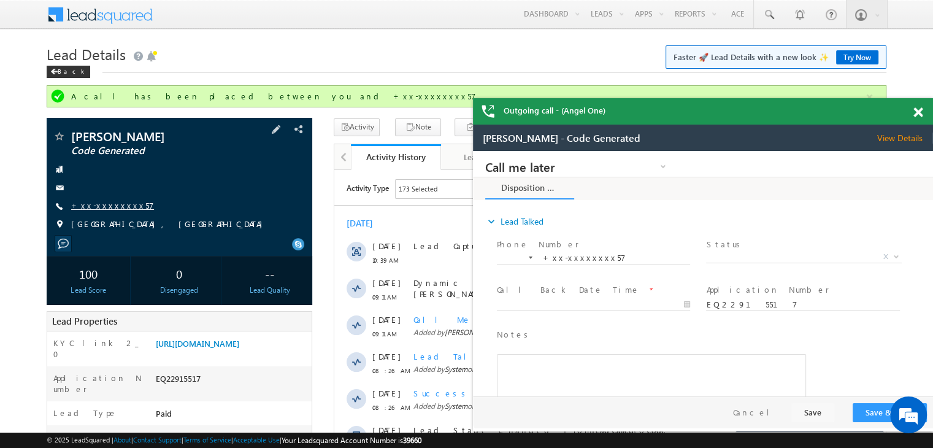
click at [113, 208] on link "+xx-xxxxxxxx57" at bounding box center [112, 205] width 83 height 10
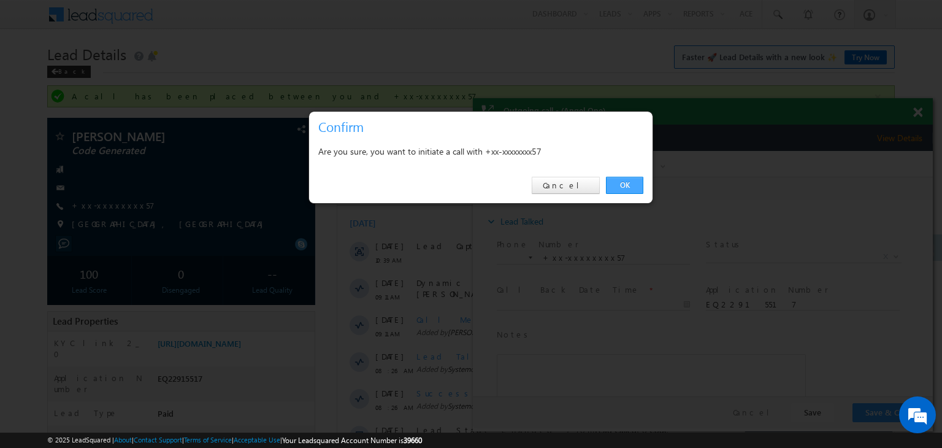
click at [625, 185] on link "OK" at bounding box center [624, 185] width 37 height 17
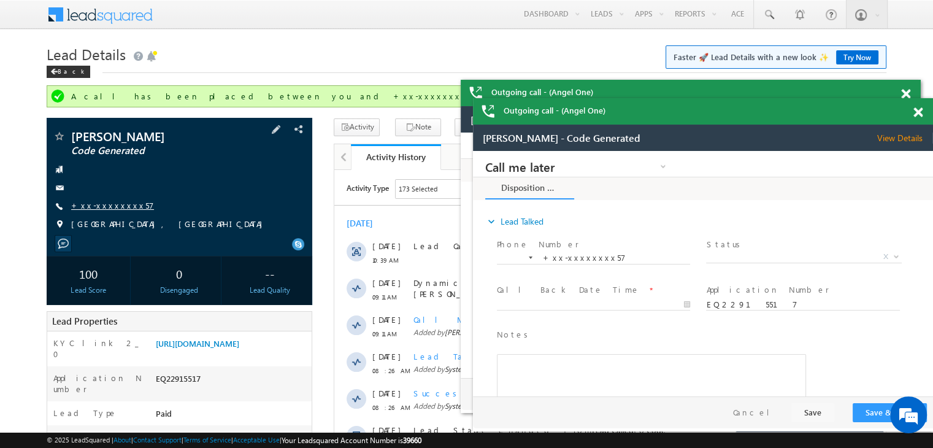
click at [113, 204] on link "+xx-xxxxxxxx57" at bounding box center [112, 205] width 83 height 10
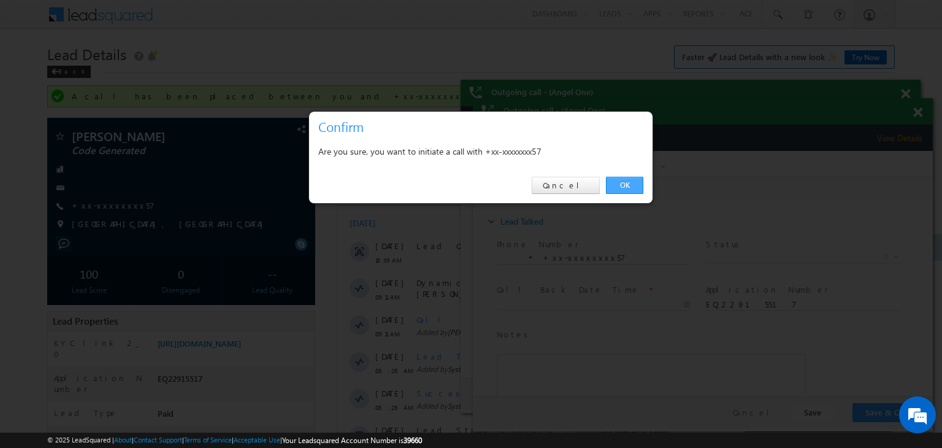
click at [620, 186] on link "OK" at bounding box center [624, 185] width 37 height 17
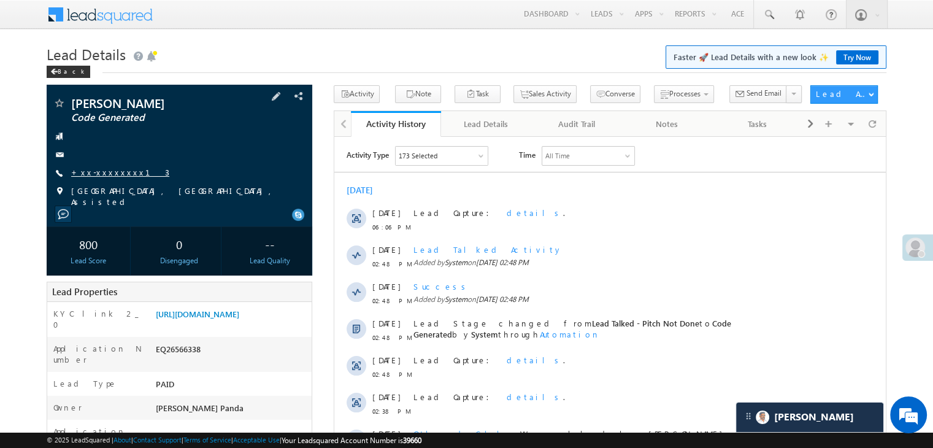
click at [109, 172] on link "+xx-xxxxxxxx13" at bounding box center [120, 172] width 98 height 10
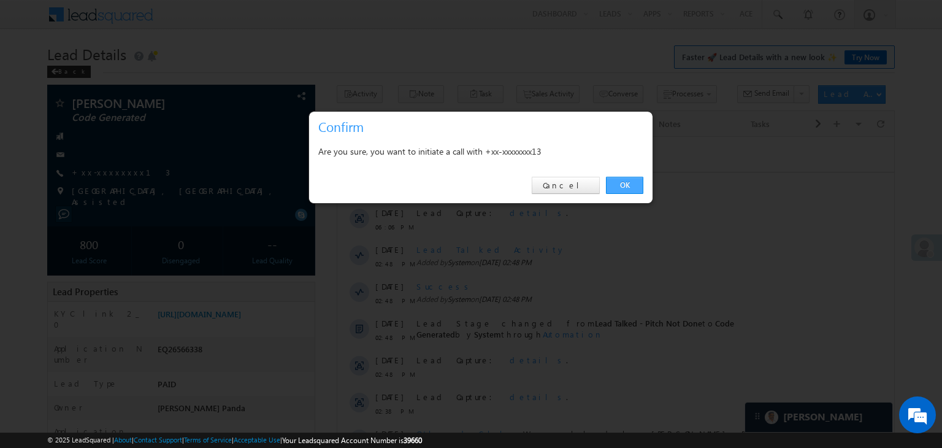
click at [624, 183] on link "OK" at bounding box center [624, 185] width 37 height 17
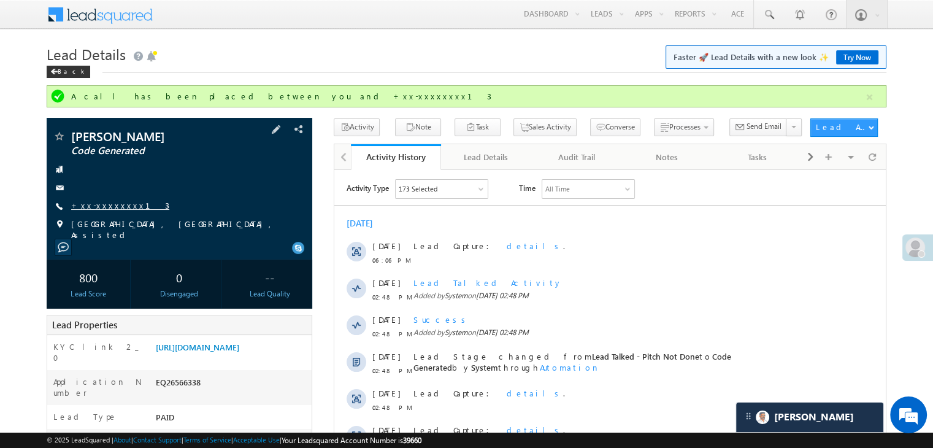
click at [110, 173] on div at bounding box center [179, 169] width 253 height 12
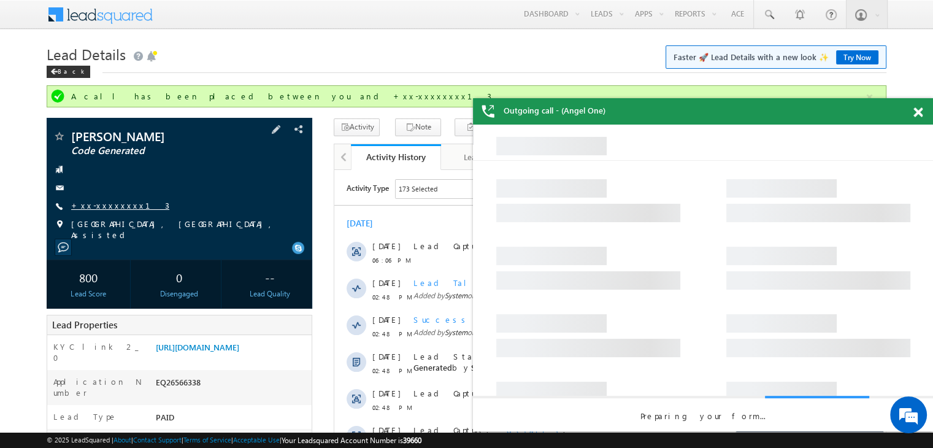
click at [107, 204] on link "+xx-xxxxxxxx13" at bounding box center [120, 205] width 98 height 10
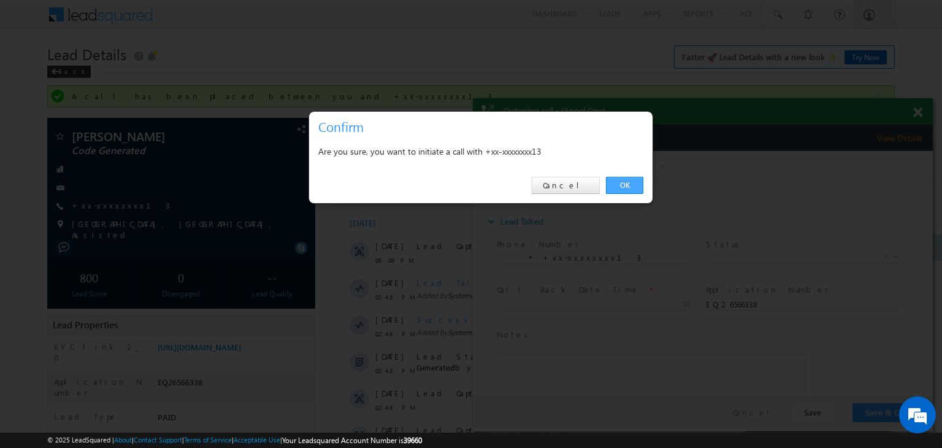
click at [625, 188] on link "OK" at bounding box center [624, 185] width 37 height 17
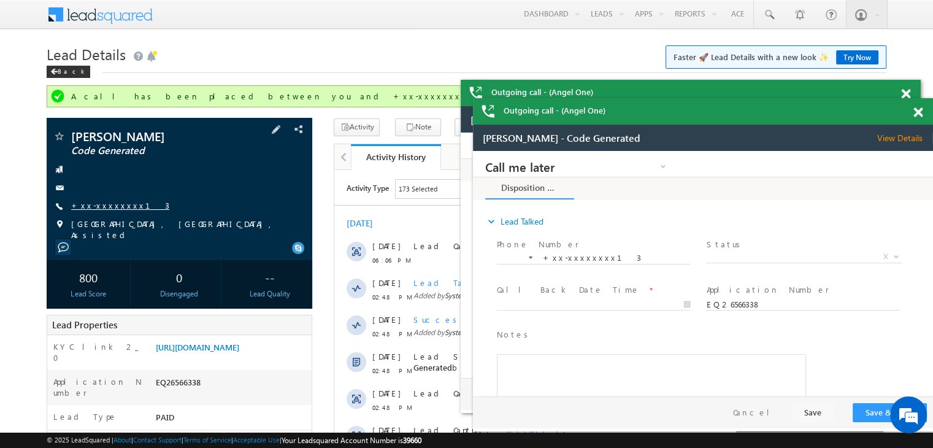
click at [123, 204] on link "+xx-xxxxxxxx13" at bounding box center [120, 205] width 98 height 10
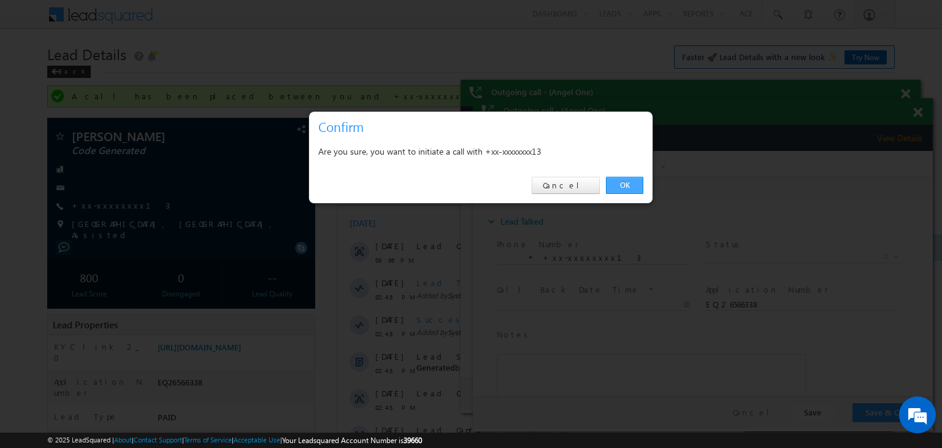
click at [619, 177] on link "OK" at bounding box center [624, 185] width 37 height 17
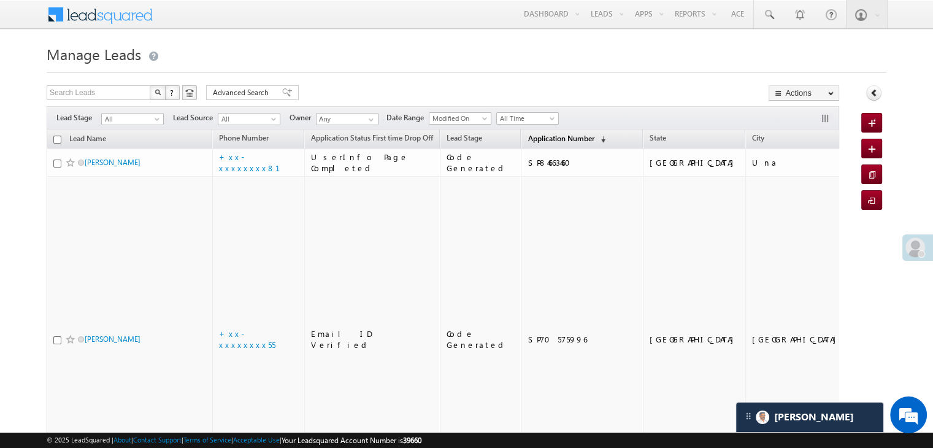
click at [535, 140] on span "Application Number" at bounding box center [560, 138] width 66 height 9
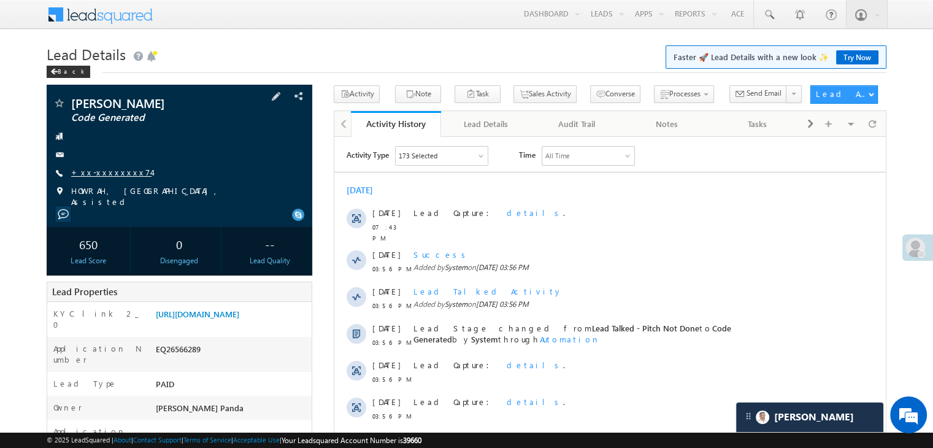
click at [118, 172] on link "+xx-xxxxxxxx74" at bounding box center [111, 172] width 80 height 10
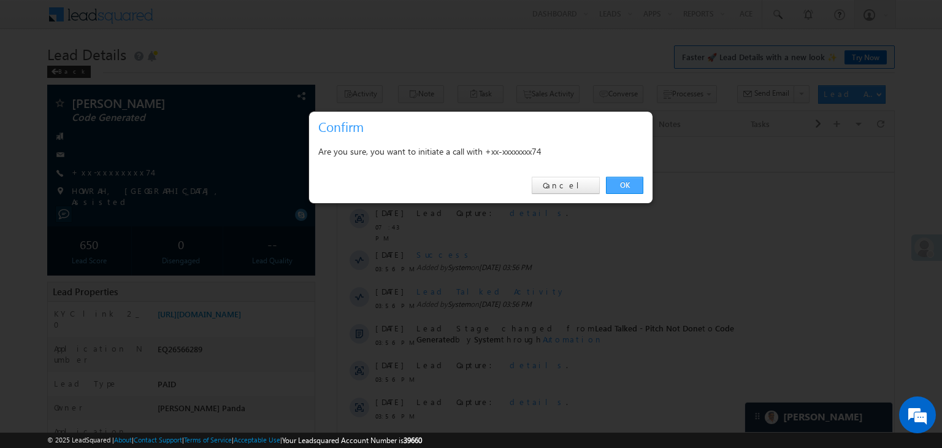
click at [625, 183] on link "OK" at bounding box center [624, 185] width 37 height 17
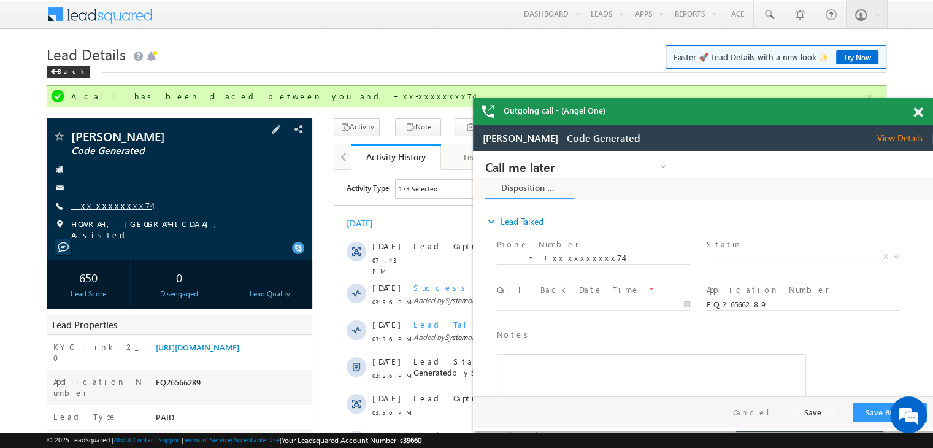
click at [103, 204] on link "+xx-xxxxxxxx74" at bounding box center [111, 205] width 80 height 10
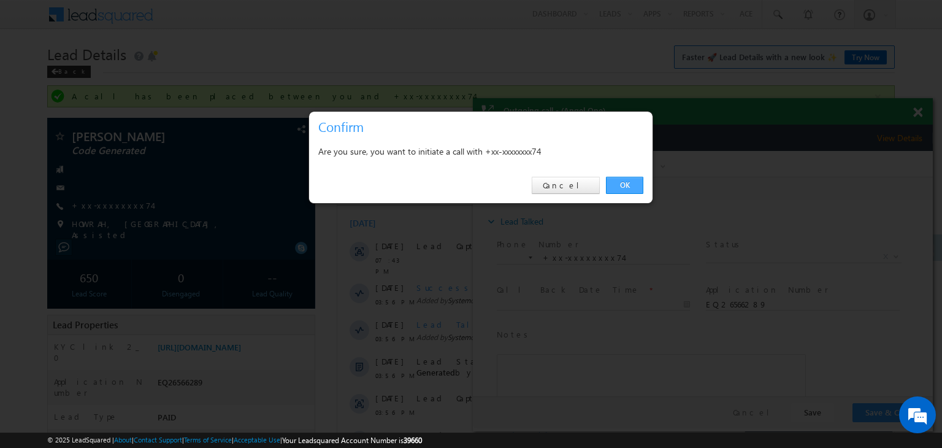
click at [627, 183] on link "OK" at bounding box center [624, 185] width 37 height 17
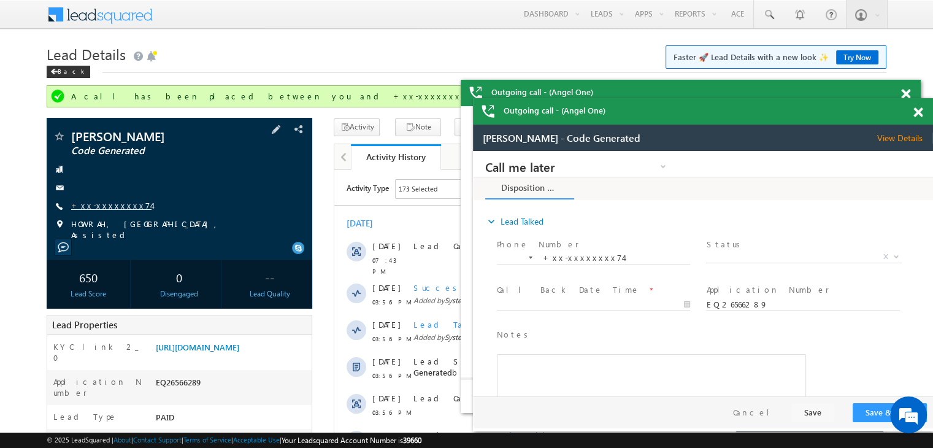
click at [112, 208] on link "+xx-xxxxxxxx74" at bounding box center [111, 205] width 80 height 10
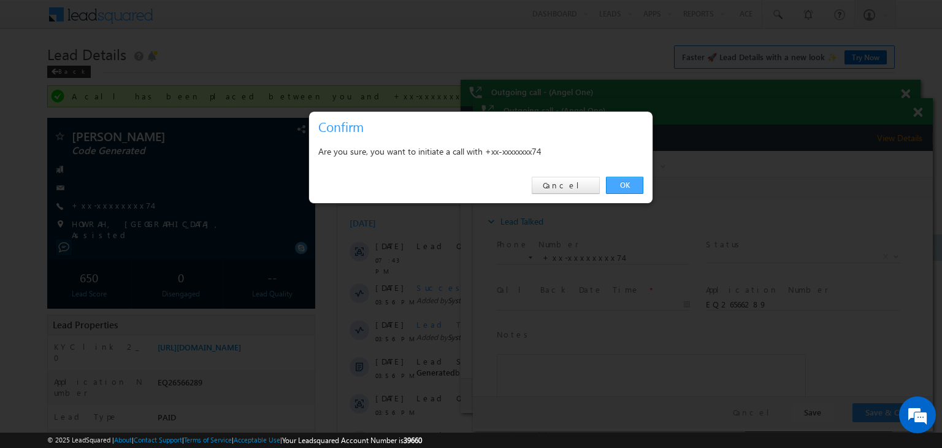
drag, startPoint x: 625, startPoint y: 185, endPoint x: 152, endPoint y: 34, distance: 496.8
click at [625, 185] on link "OK" at bounding box center [624, 185] width 37 height 17
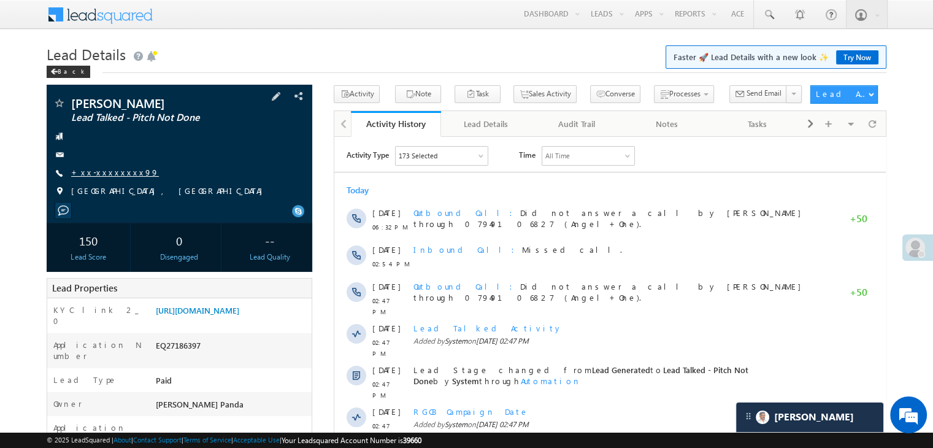
click at [100, 168] on link "+xx-xxxxxxxx99" at bounding box center [115, 172] width 88 height 10
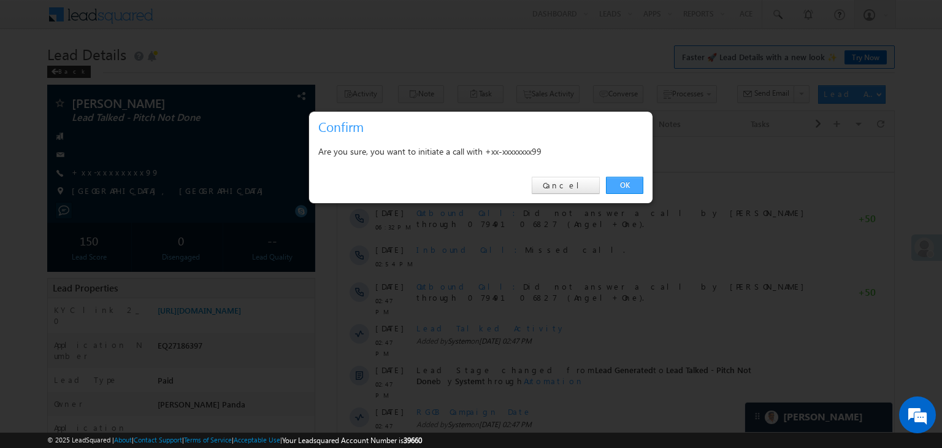
click at [624, 185] on link "OK" at bounding box center [624, 185] width 37 height 17
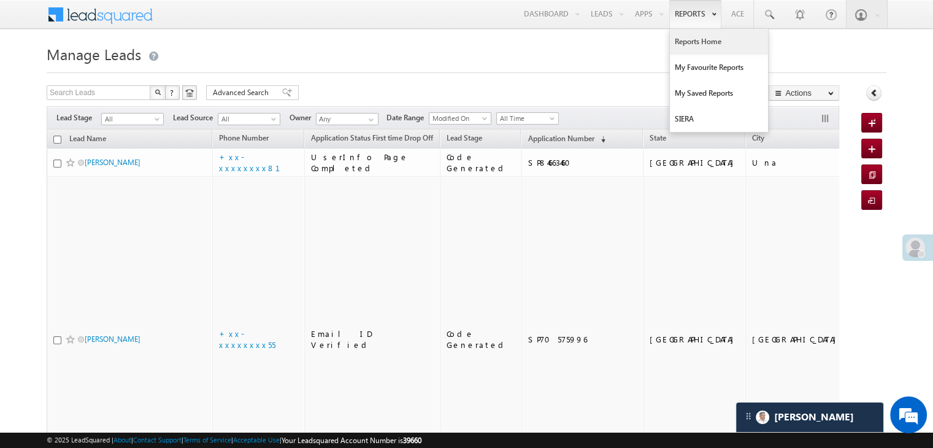
click at [690, 40] on link "Reports Home" at bounding box center [719, 42] width 98 height 26
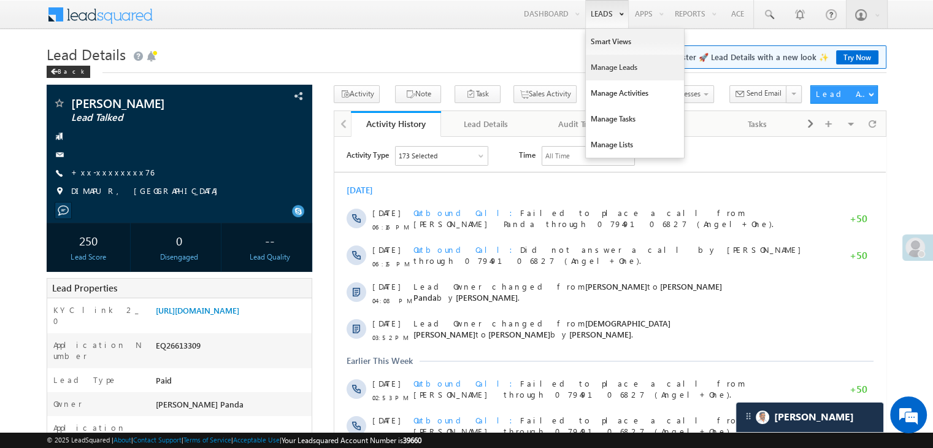
click at [606, 66] on link "Manage Leads" at bounding box center [635, 68] width 98 height 26
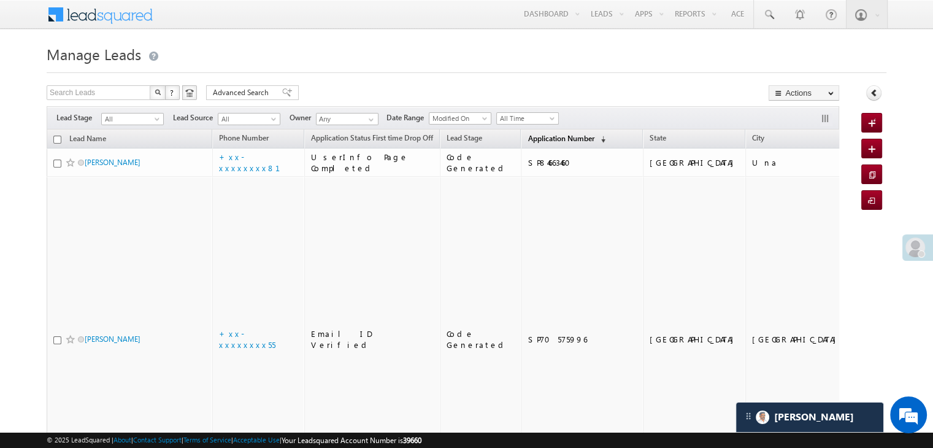
click at [527, 138] on span "Application Number" at bounding box center [560, 138] width 66 height 9
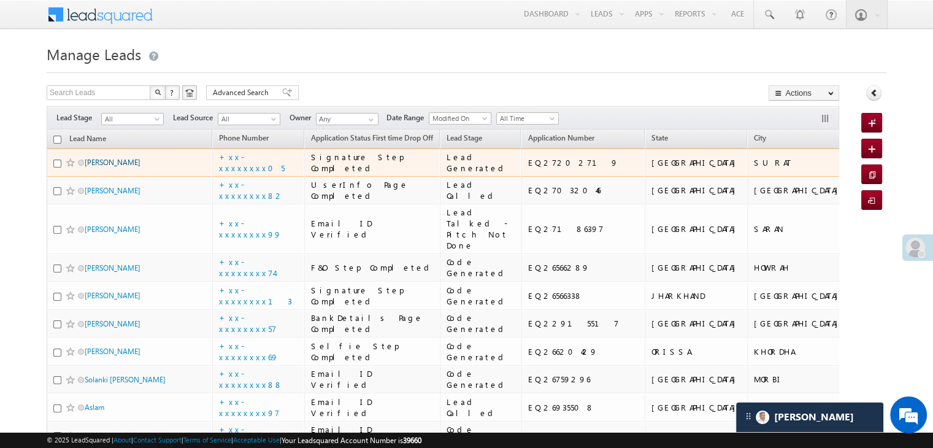
click at [124, 167] on link "Bhavnabahen chaudhari" at bounding box center [113, 162] width 56 height 9
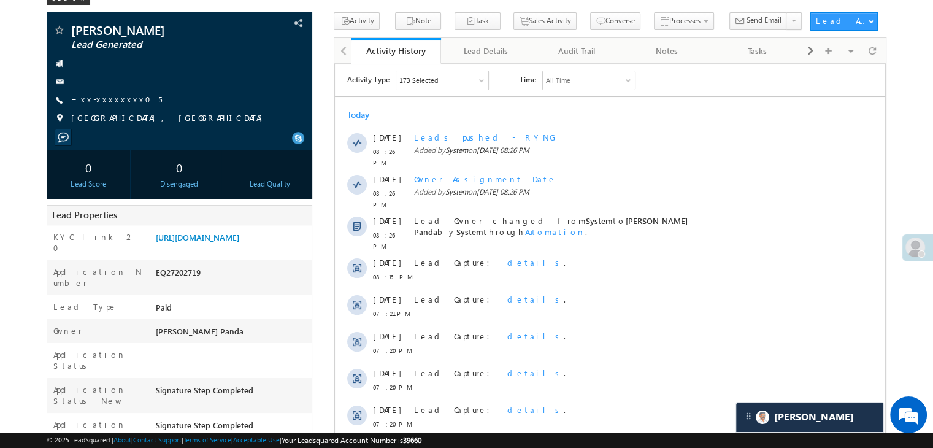
scroll to position [123, 0]
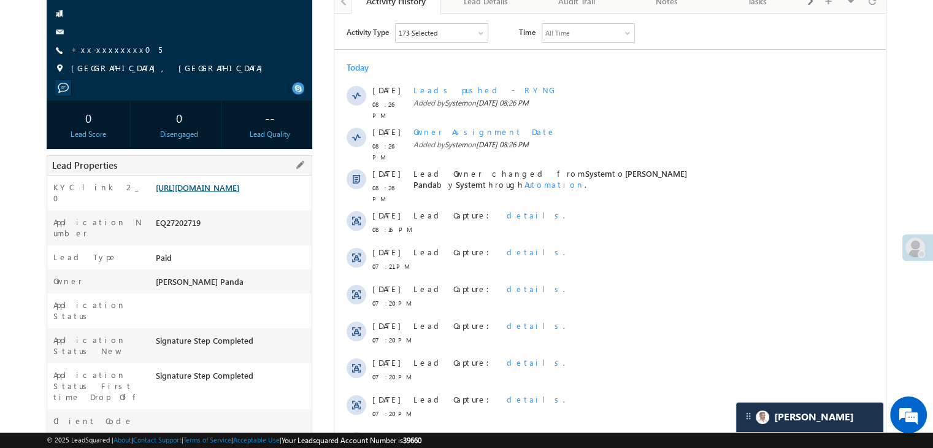
click at [238, 193] on link "[URL][DOMAIN_NAME]" at bounding box center [197, 187] width 83 height 10
click at [110, 51] on link "+xx-xxxxxxxx05" at bounding box center [116, 49] width 91 height 10
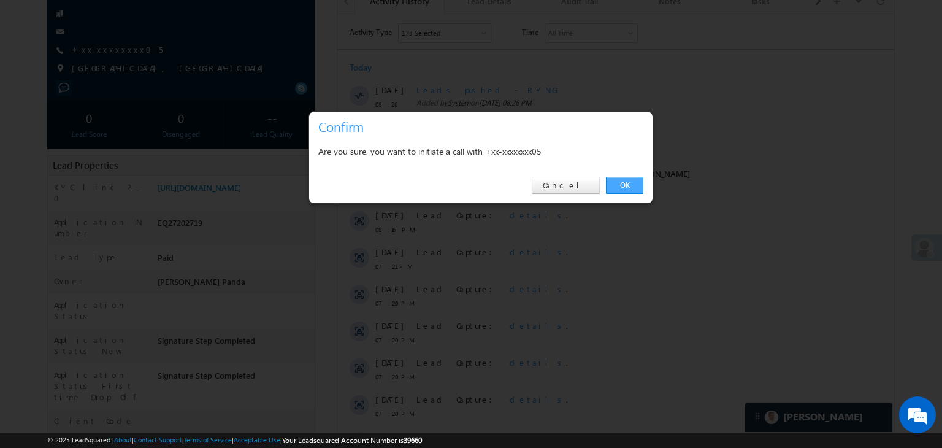
click at [624, 182] on link "OK" at bounding box center [624, 185] width 37 height 17
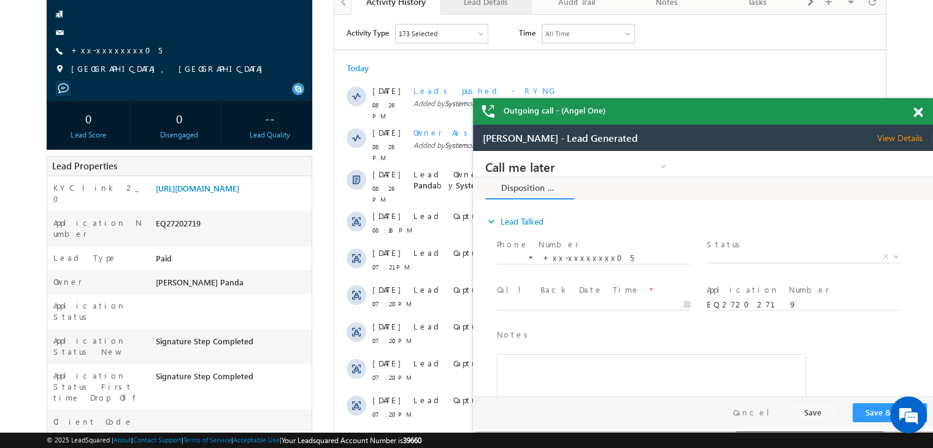
scroll to position [0, 0]
click at [799, 256] on span "X" at bounding box center [803, 257] width 195 height 12
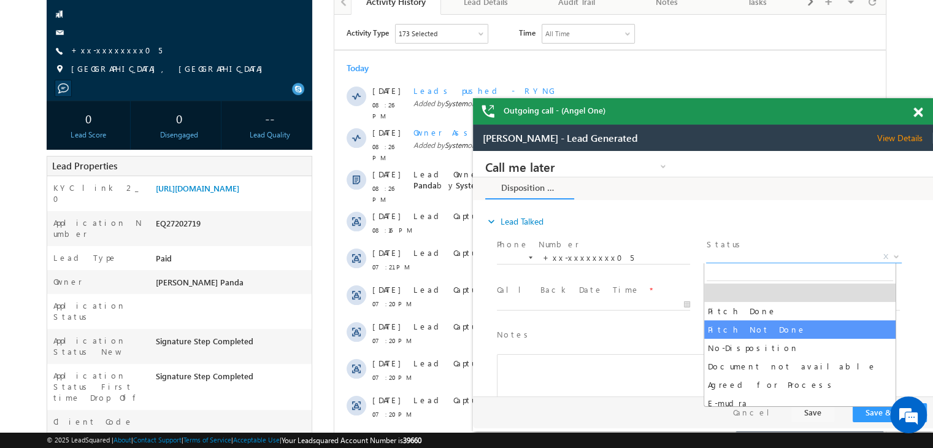
select select "Pitch Not Done"
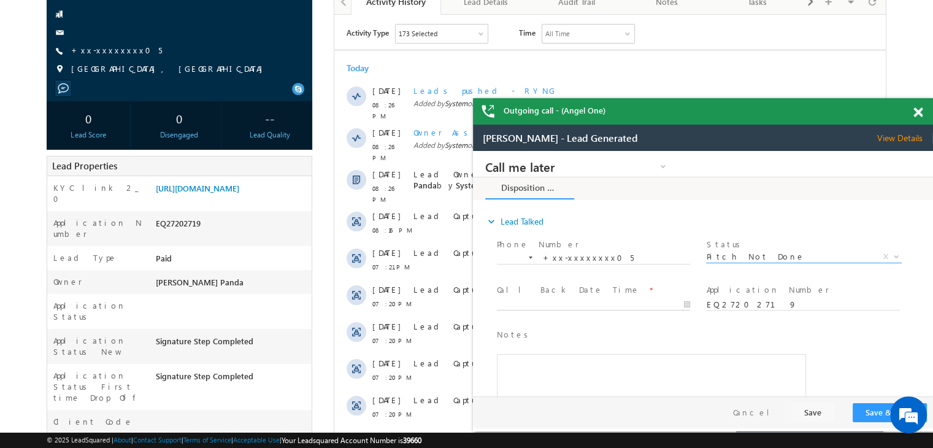
type input "08/14/25 8:27 PM"
click at [642, 303] on input "08/14/25 8:27 PM" at bounding box center [593, 305] width 193 height 12
click at [866, 409] on button "Save & Close" at bounding box center [889, 412] width 74 height 19
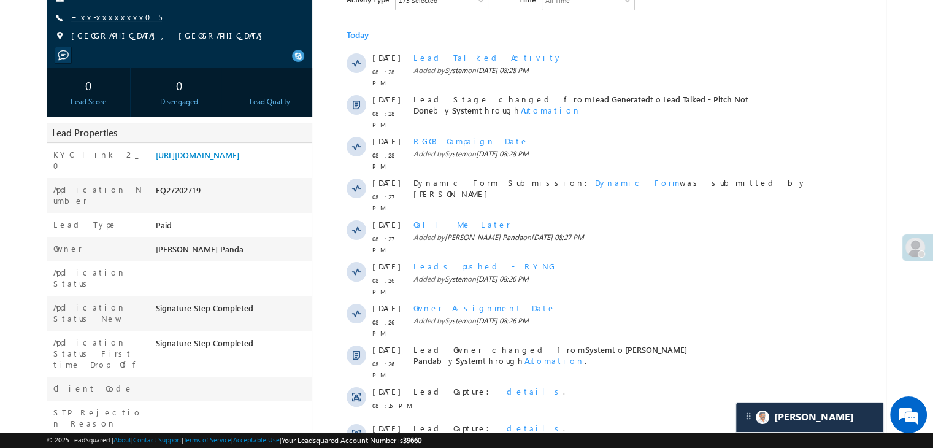
click at [97, 17] on link "+xx-xxxxxxxx05" at bounding box center [116, 17] width 91 height 10
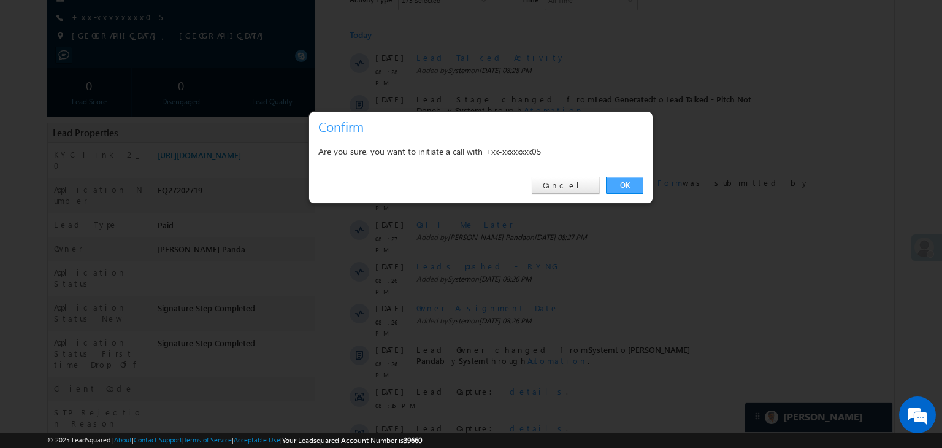
click at [626, 183] on link "OK" at bounding box center [624, 185] width 37 height 17
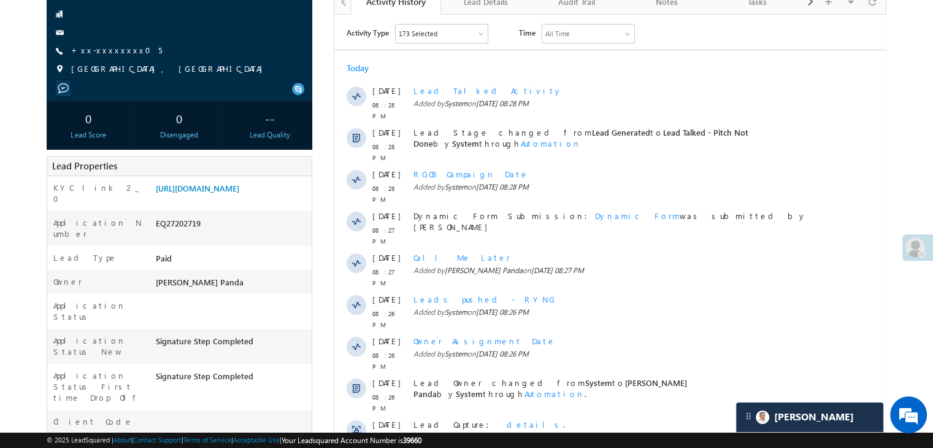
scroll to position [188, 0]
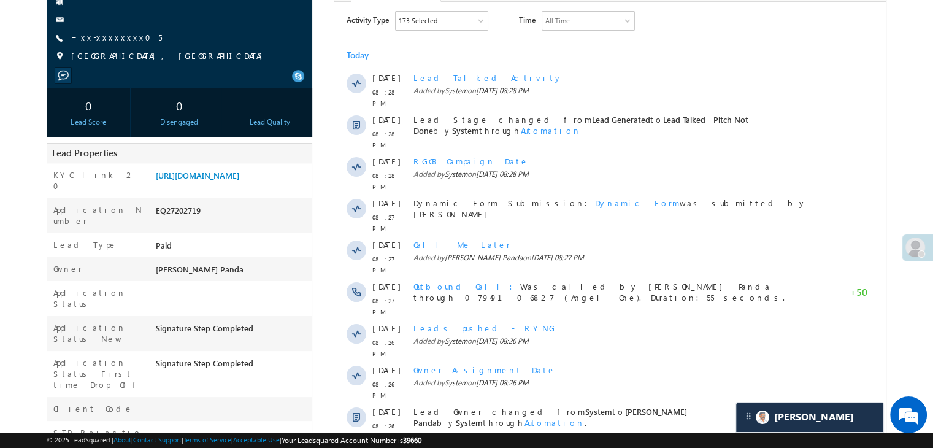
scroll to position [4, 0]
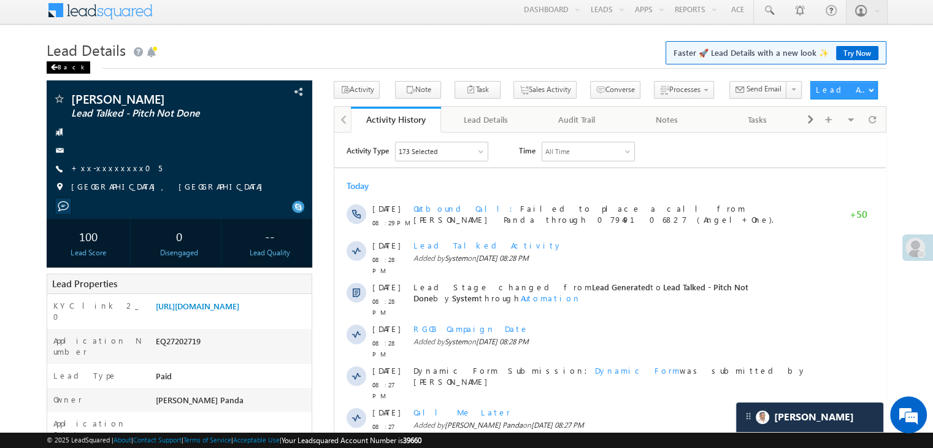
click at [59, 66] on div "Back" at bounding box center [69, 67] width 44 height 12
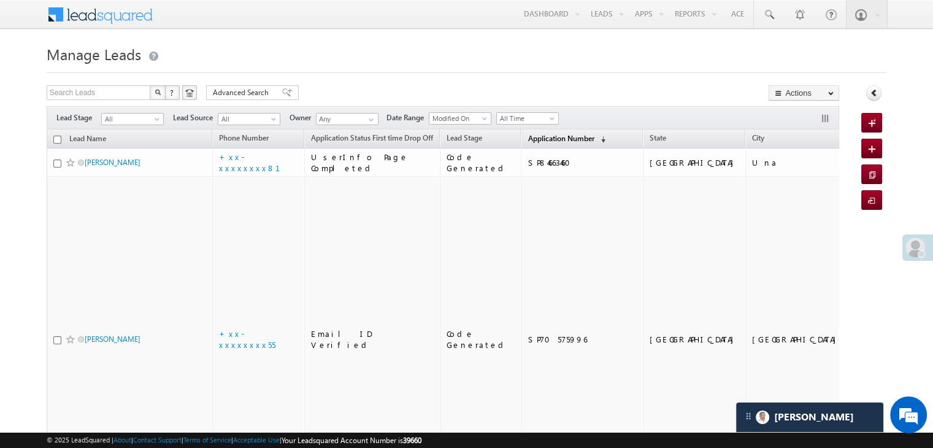
click at [536, 136] on span "Application Number" at bounding box center [560, 138] width 66 height 9
click at [540, 134] on span "Application Number" at bounding box center [560, 138] width 66 height 9
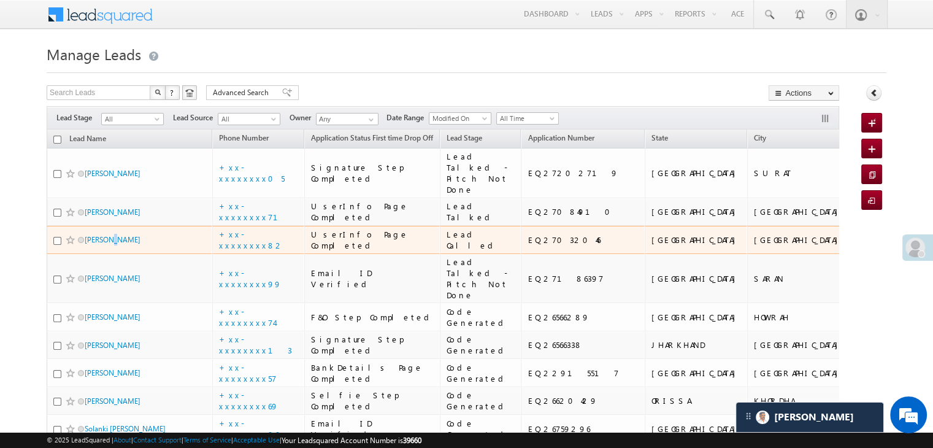
click at [111, 245] on span "[PERSON_NAME]" at bounding box center [126, 240] width 83 height 12
click at [102, 244] on link "[PERSON_NAME]" at bounding box center [113, 239] width 56 height 9
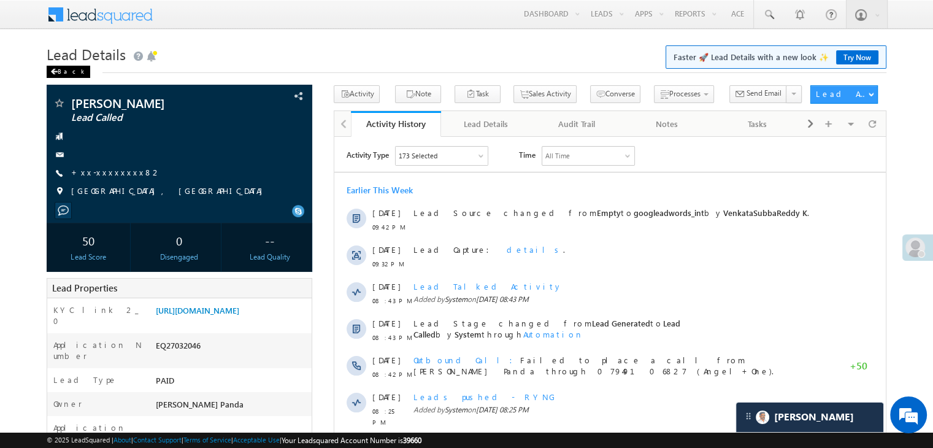
click at [65, 72] on div "Back" at bounding box center [69, 72] width 44 height 12
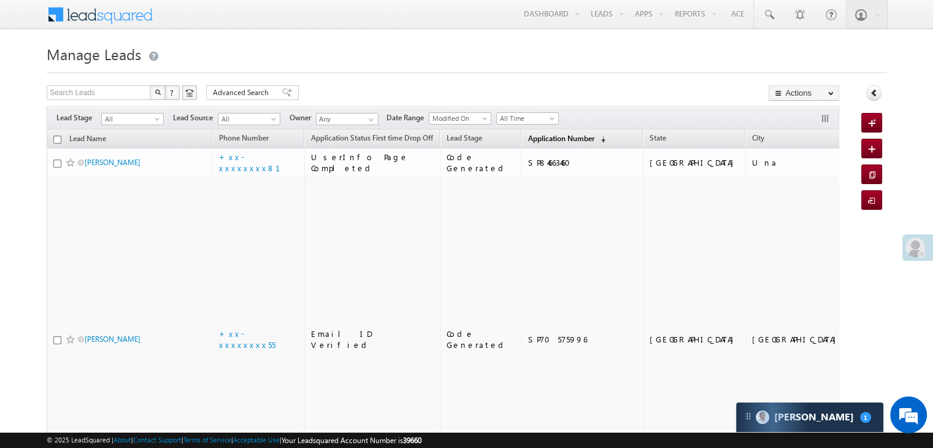
click at [533, 139] on span "Application Number" at bounding box center [560, 138] width 66 height 9
